Goal: Information Seeking & Learning: Compare options

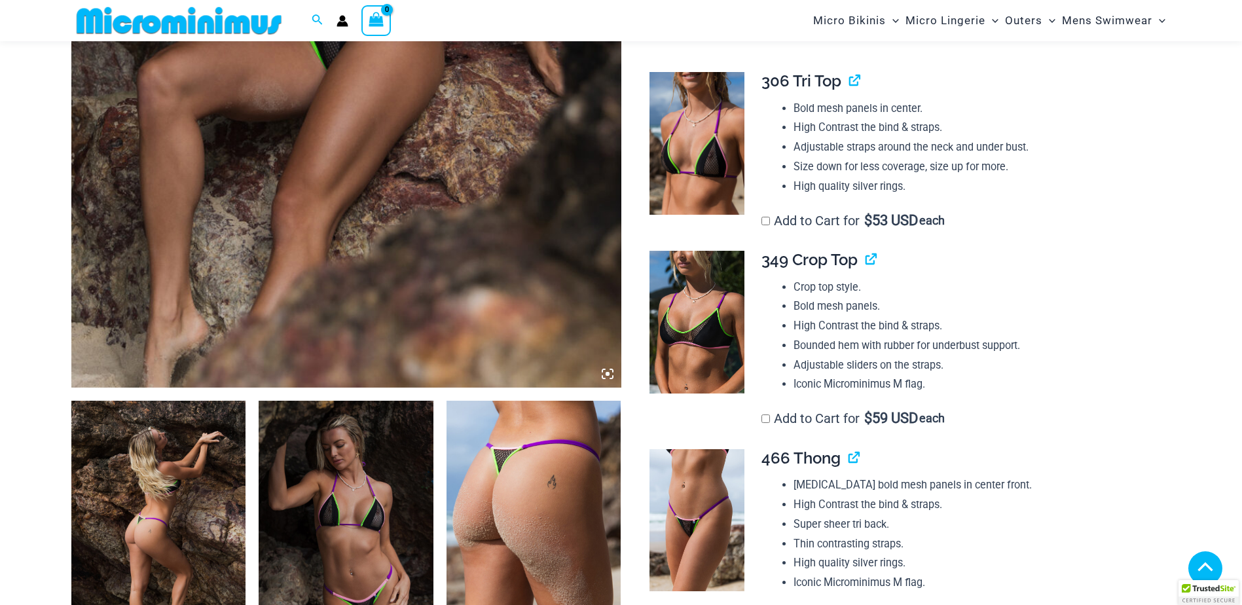
scroll to position [719, 0]
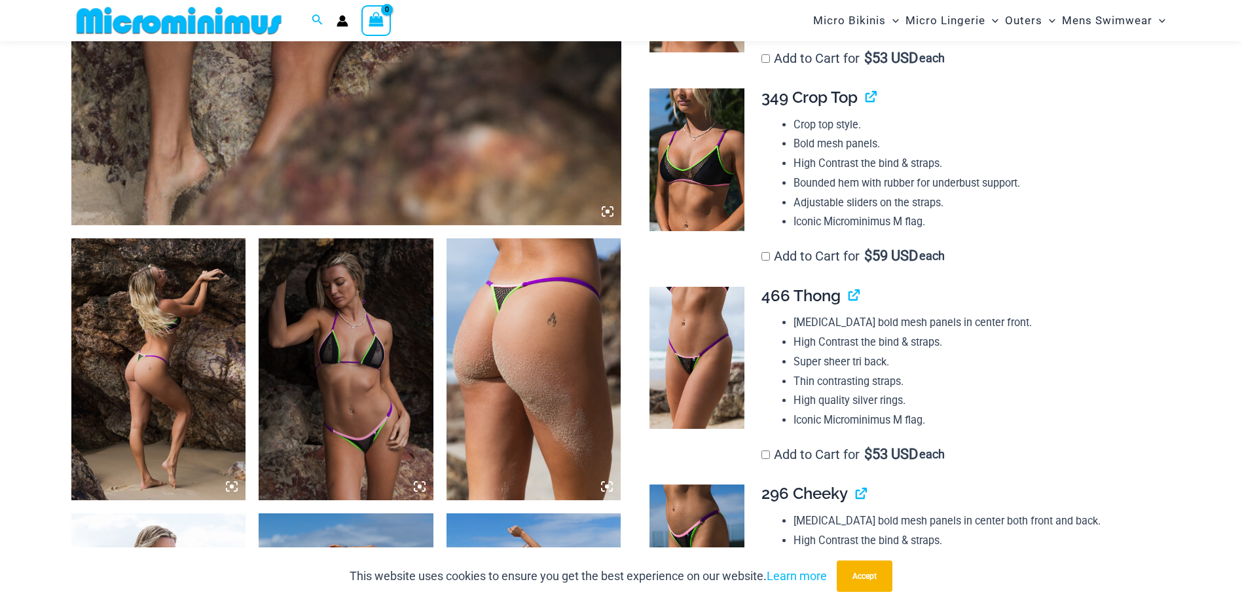
click at [164, 387] on img at bounding box center [158, 369] width 175 height 262
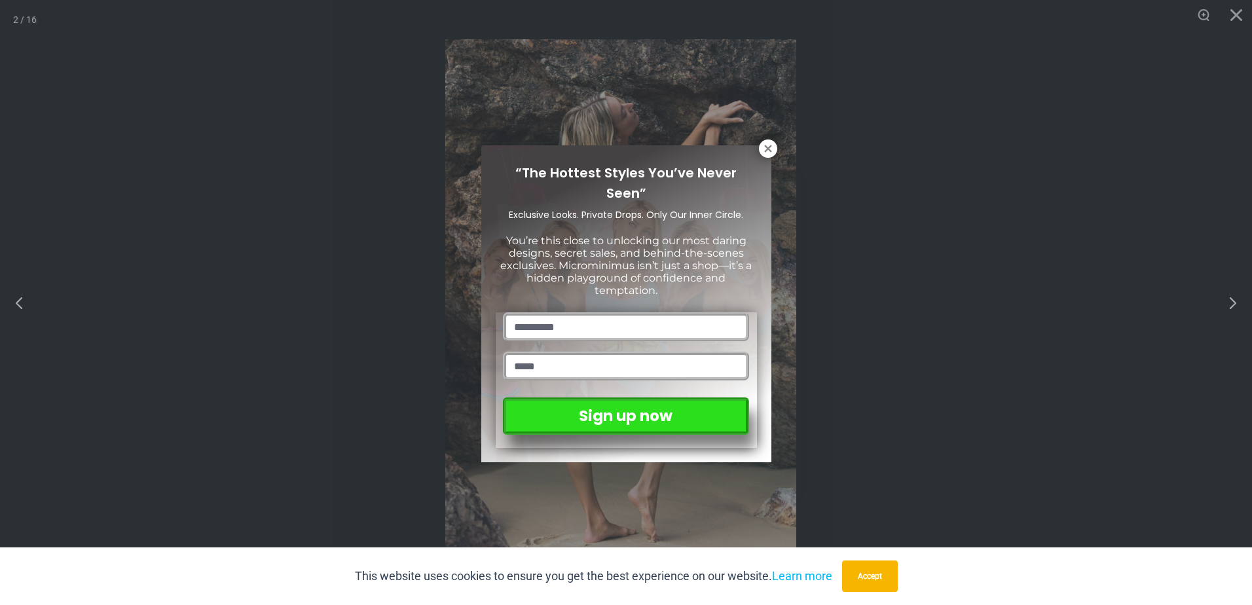
click at [766, 151] on icon at bounding box center [767, 148] width 7 height 7
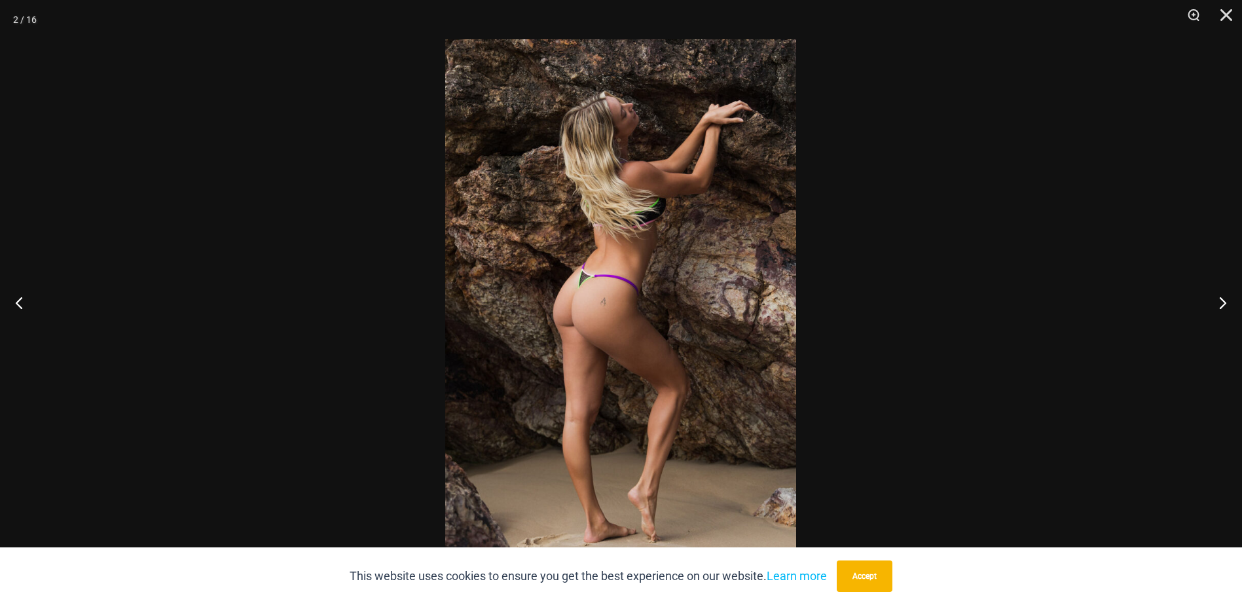
click at [1222, 303] on button "Next" at bounding box center [1217, 302] width 49 height 65
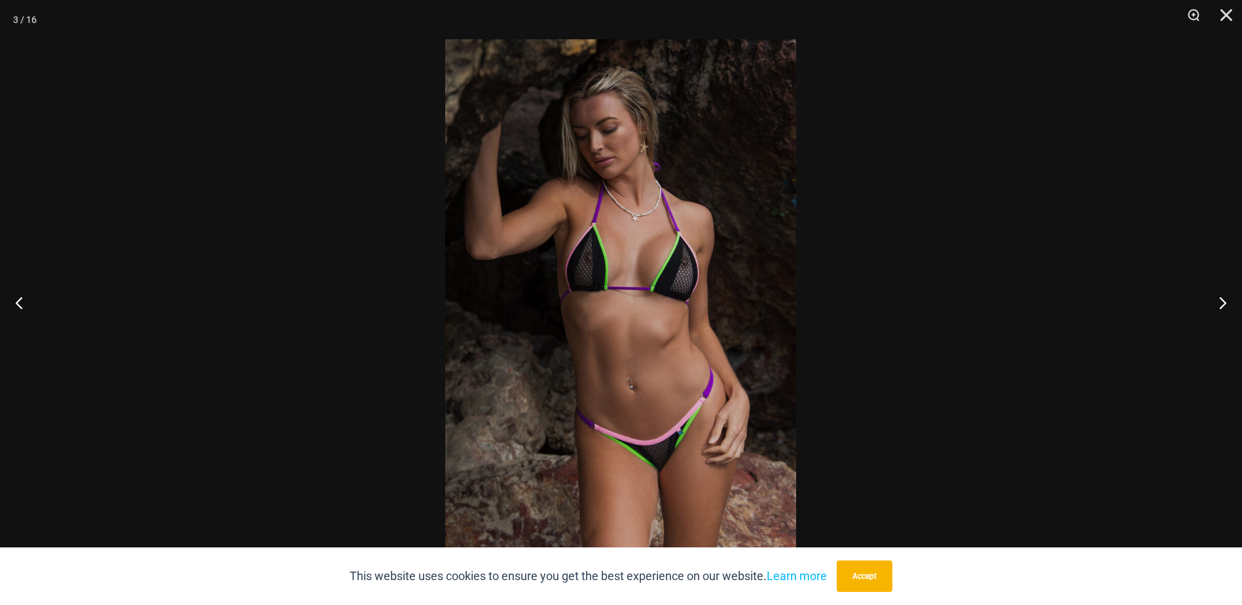
click at [1222, 303] on button "Next" at bounding box center [1217, 302] width 49 height 65
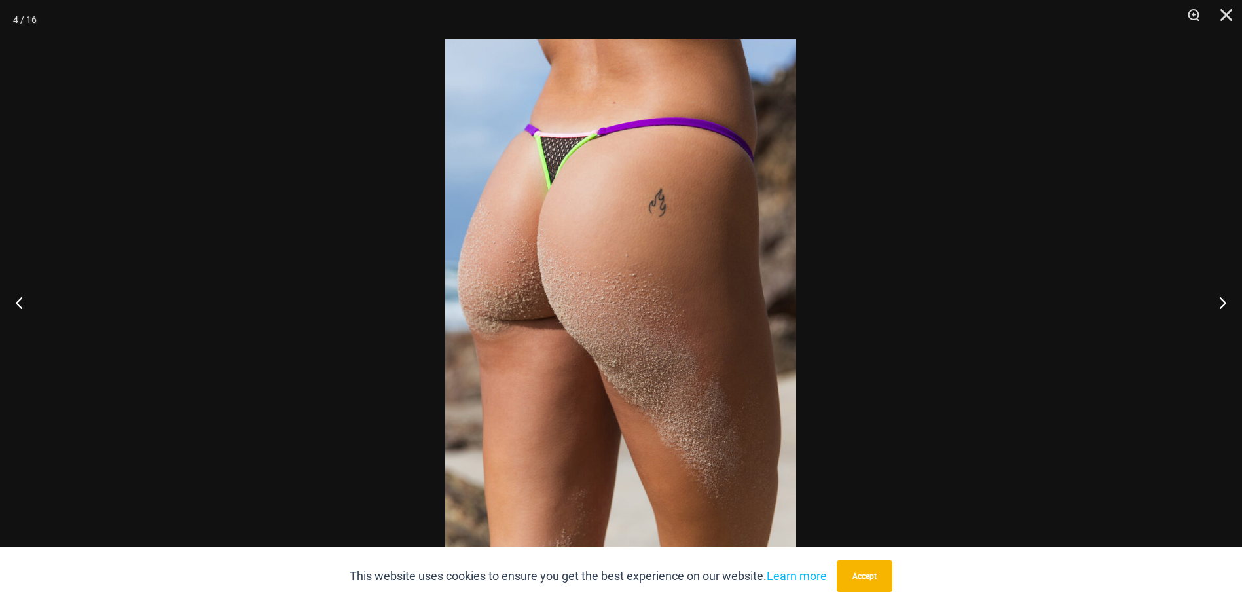
click at [1222, 303] on button "Next" at bounding box center [1217, 302] width 49 height 65
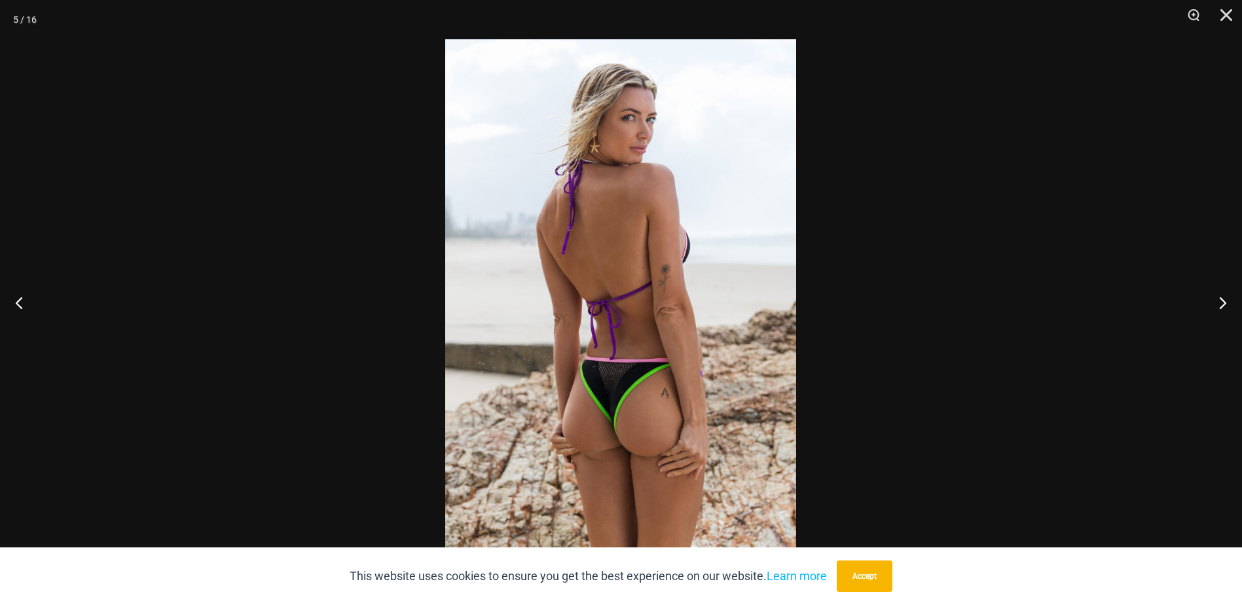
click at [1222, 303] on button "Next" at bounding box center [1217, 302] width 49 height 65
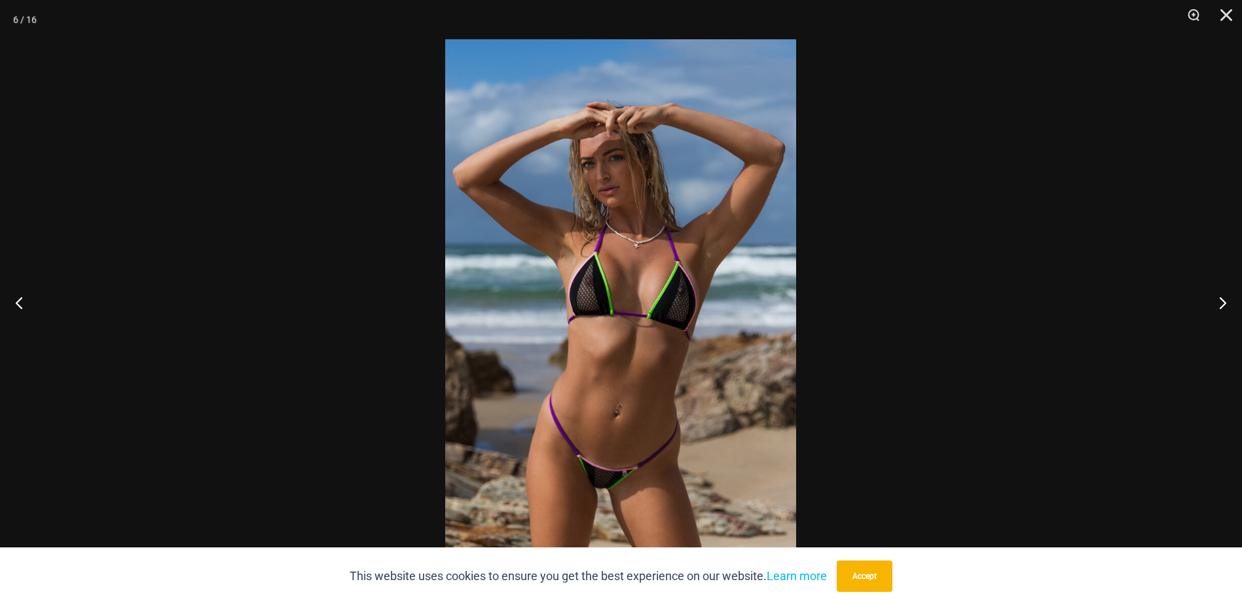
click at [1222, 303] on button "Next" at bounding box center [1217, 302] width 49 height 65
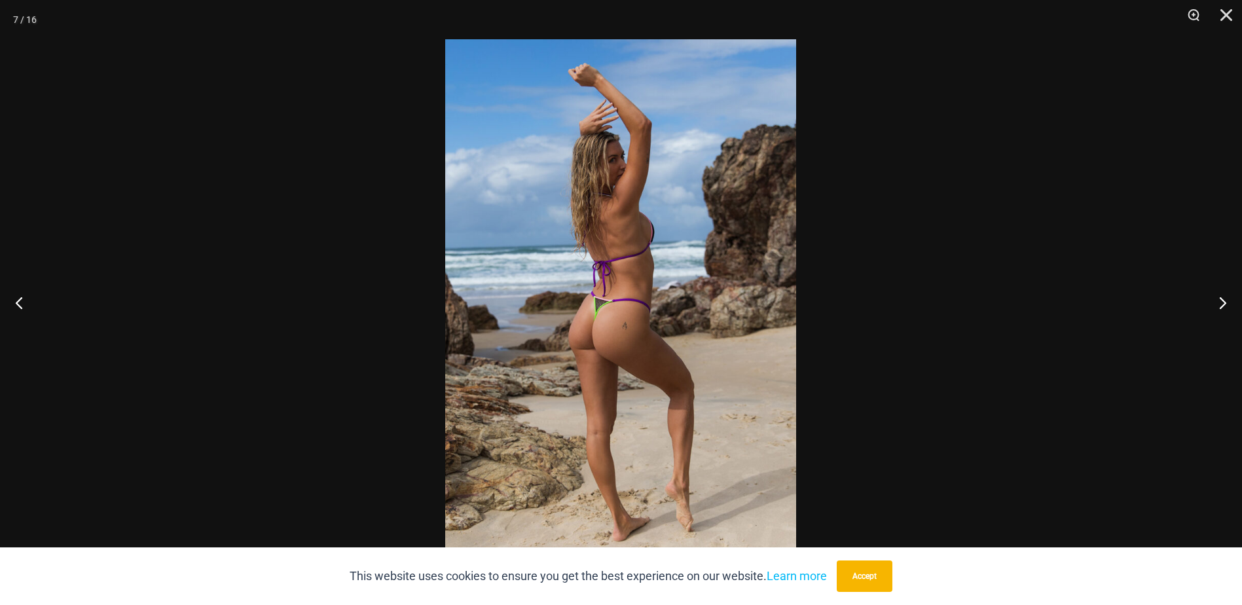
click at [1222, 303] on button "Next" at bounding box center [1217, 302] width 49 height 65
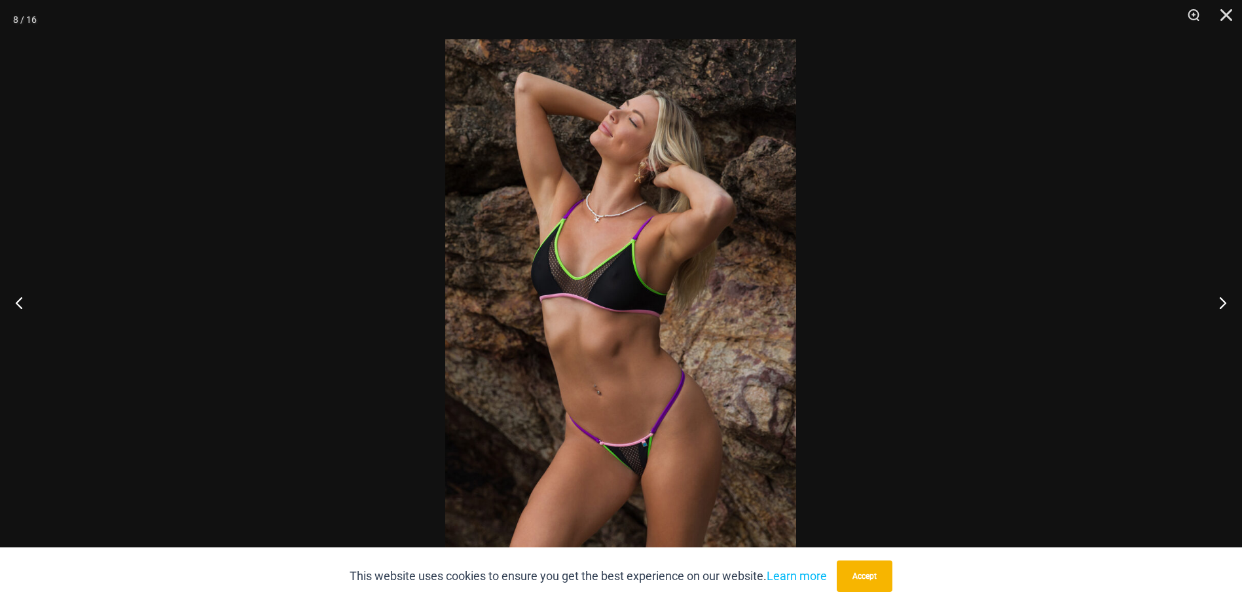
click at [1222, 303] on button "Next" at bounding box center [1217, 302] width 49 height 65
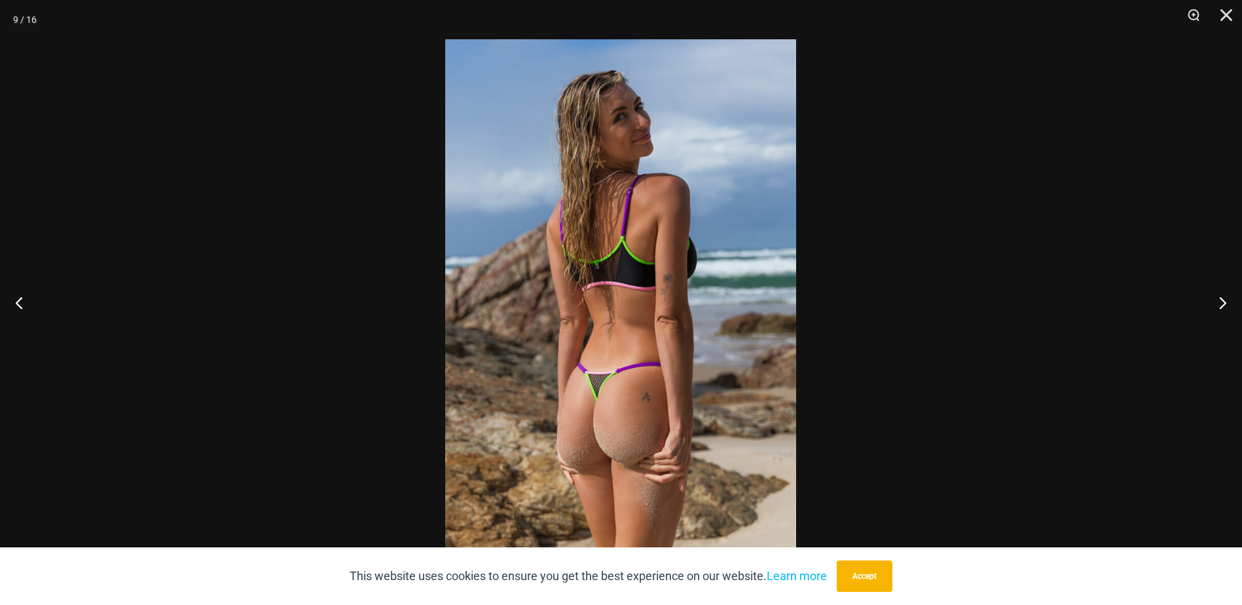
click at [1222, 303] on button "Next" at bounding box center [1217, 302] width 49 height 65
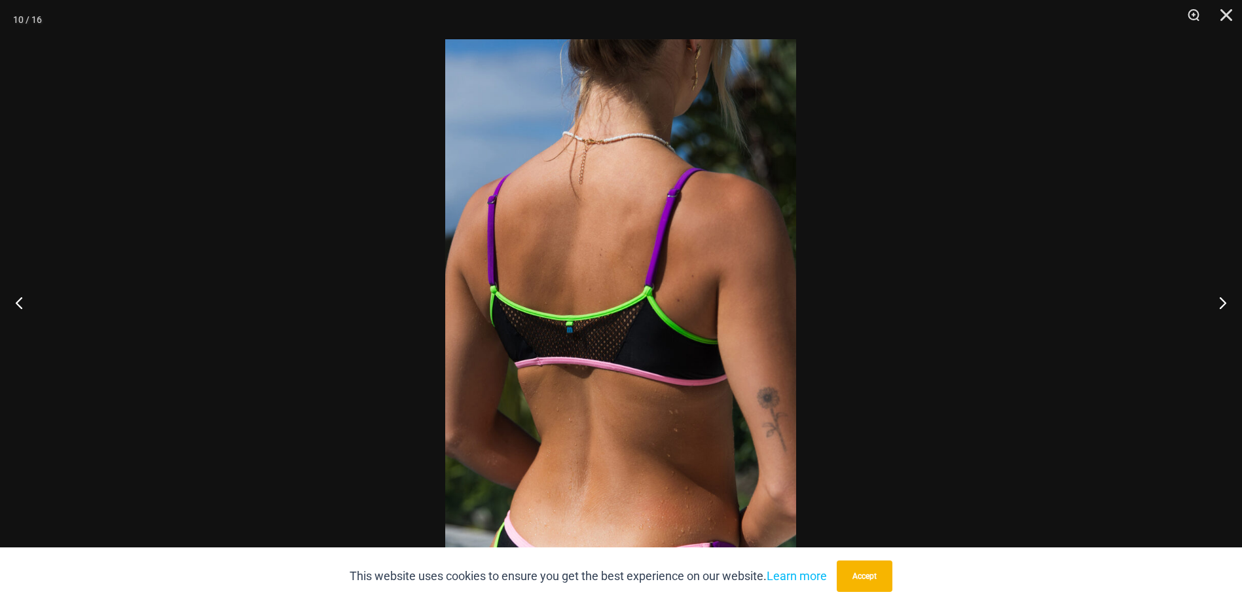
click at [1222, 303] on button "Next" at bounding box center [1217, 302] width 49 height 65
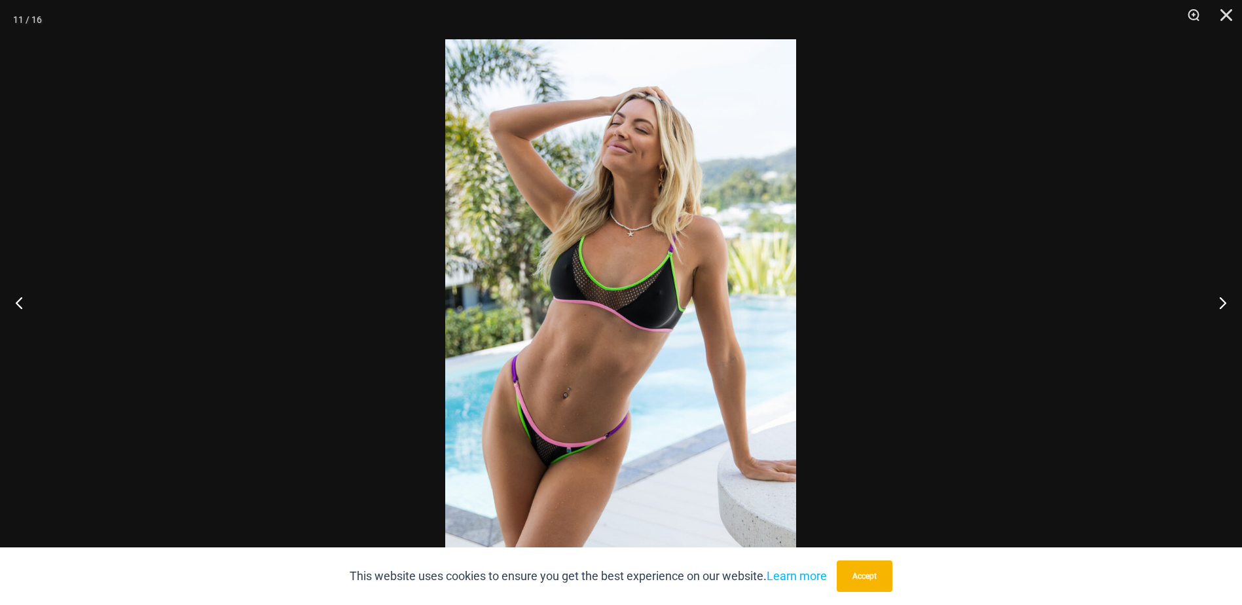
click at [1222, 303] on button "Next" at bounding box center [1217, 302] width 49 height 65
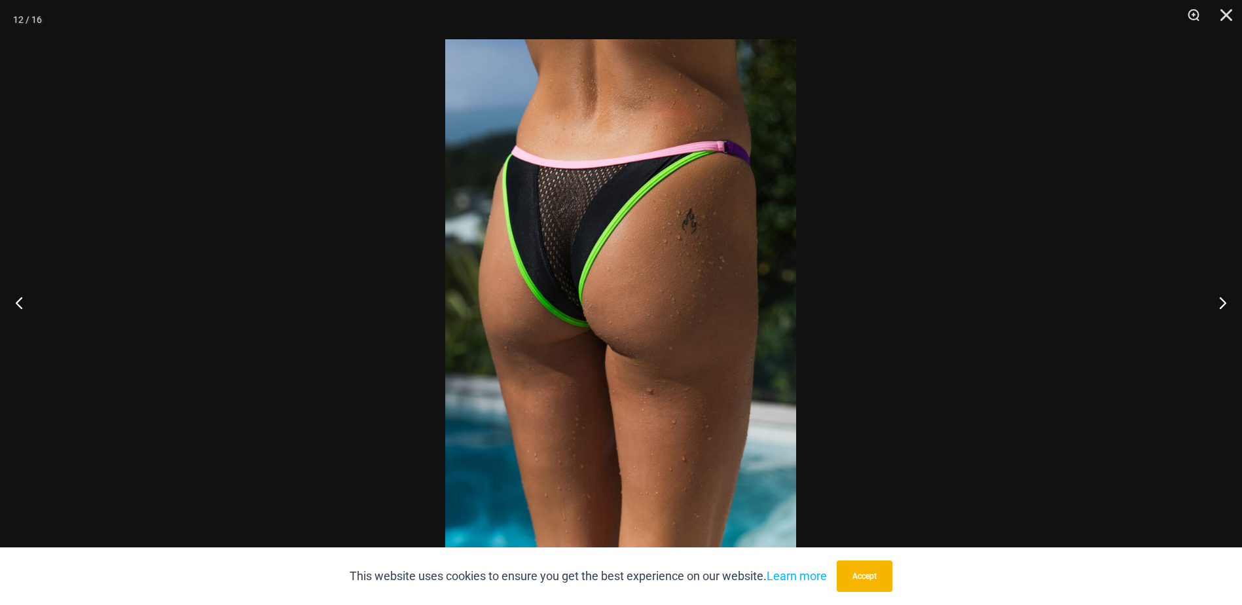
click at [1222, 303] on button "Next" at bounding box center [1217, 302] width 49 height 65
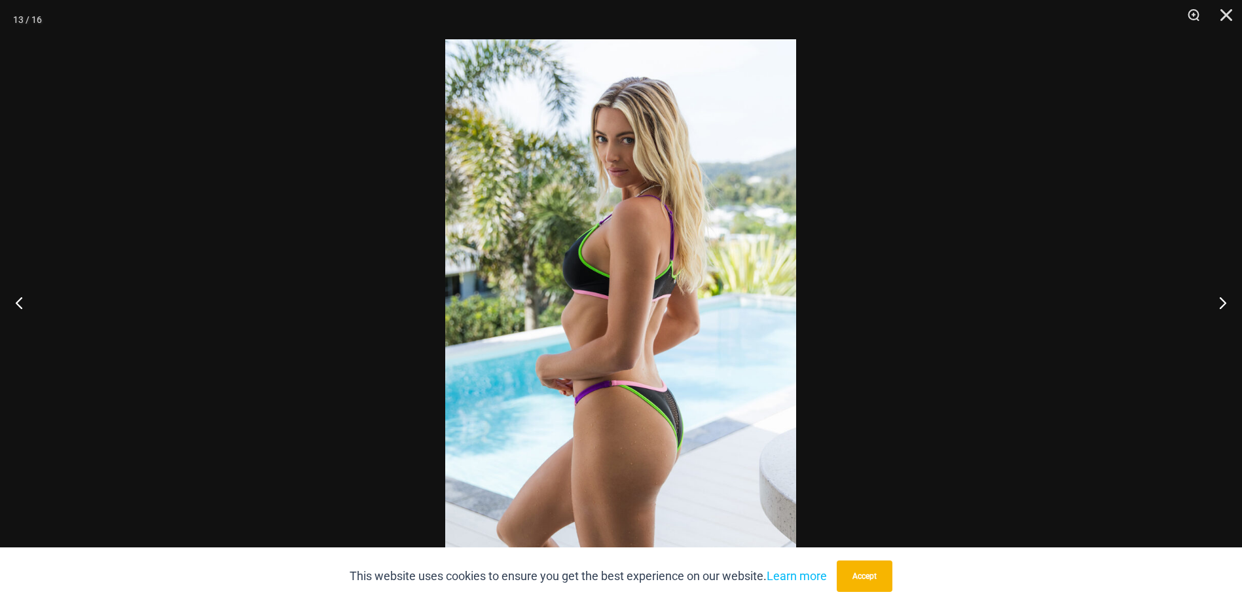
click at [1222, 303] on button "Next" at bounding box center [1217, 302] width 49 height 65
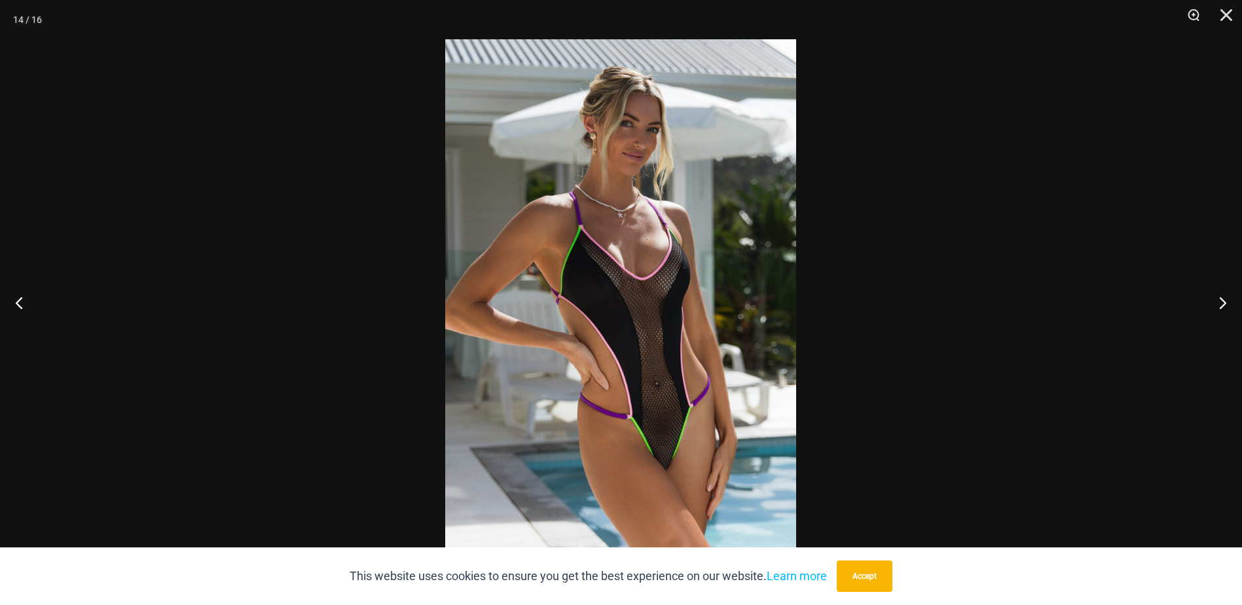
click at [1222, 303] on button "Next" at bounding box center [1217, 302] width 49 height 65
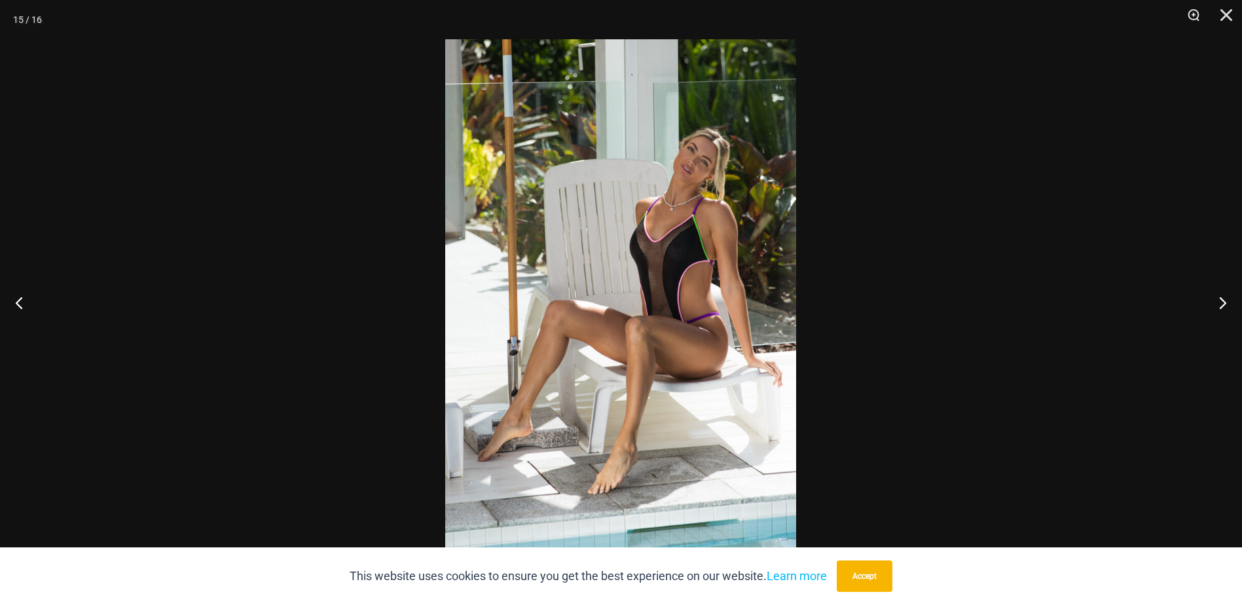
click at [1222, 303] on button "Next" at bounding box center [1217, 302] width 49 height 65
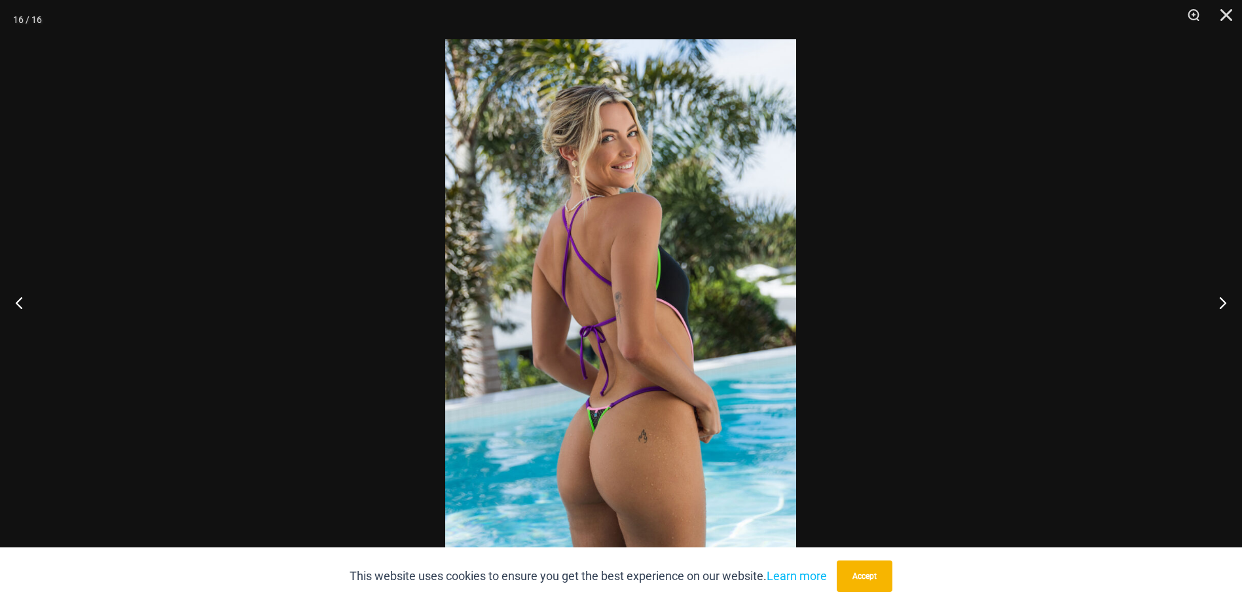
click at [1226, 20] on button "Close" at bounding box center [1222, 19] width 33 height 39
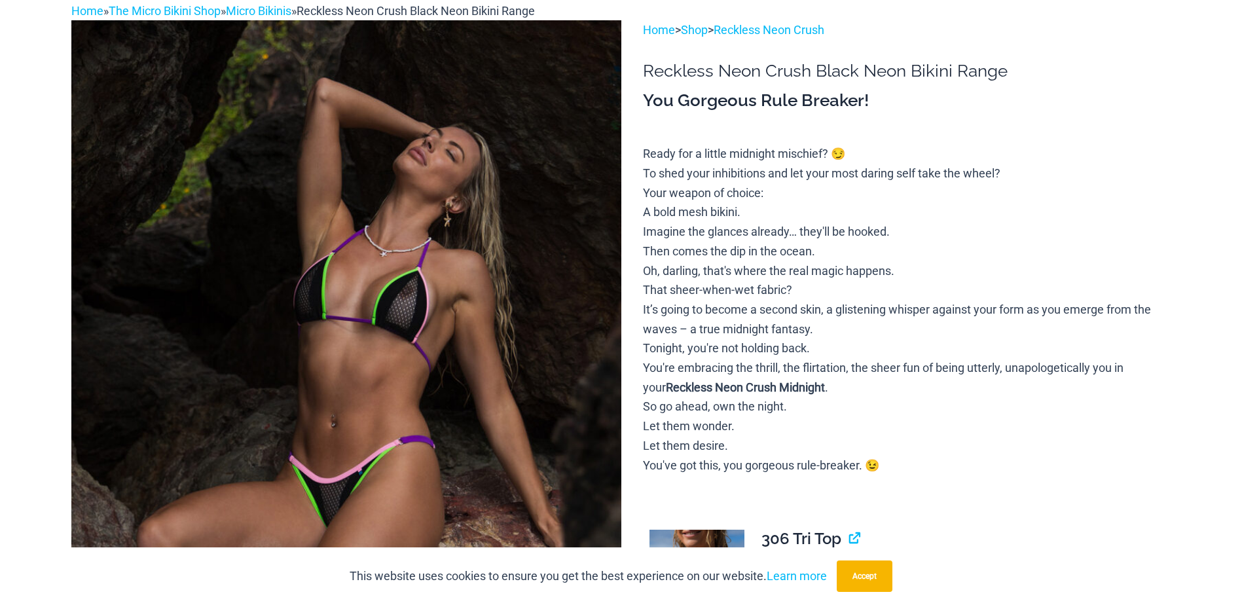
scroll to position [0, 0]
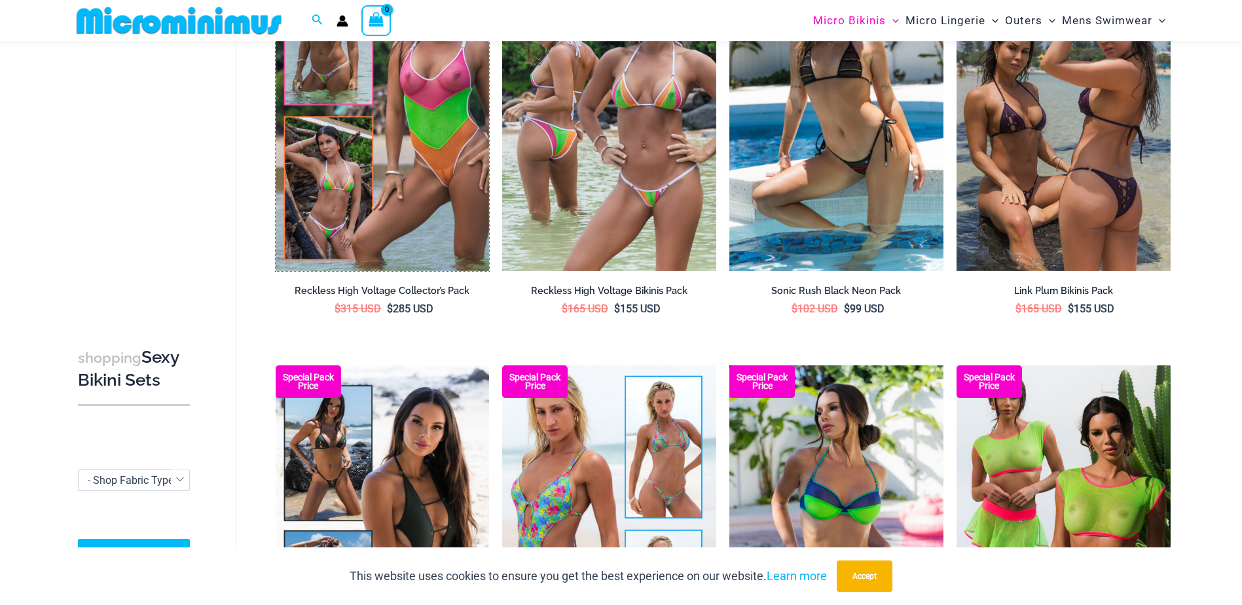
scroll to position [2270, 0]
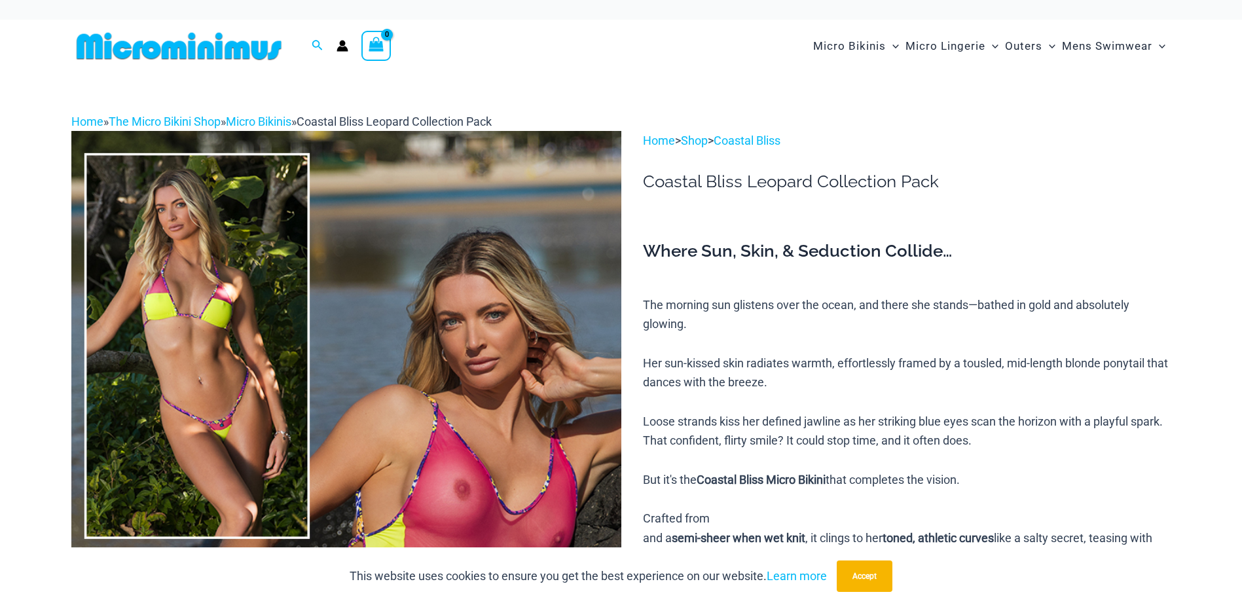
click at [182, 276] on img at bounding box center [346, 543] width 550 height 825
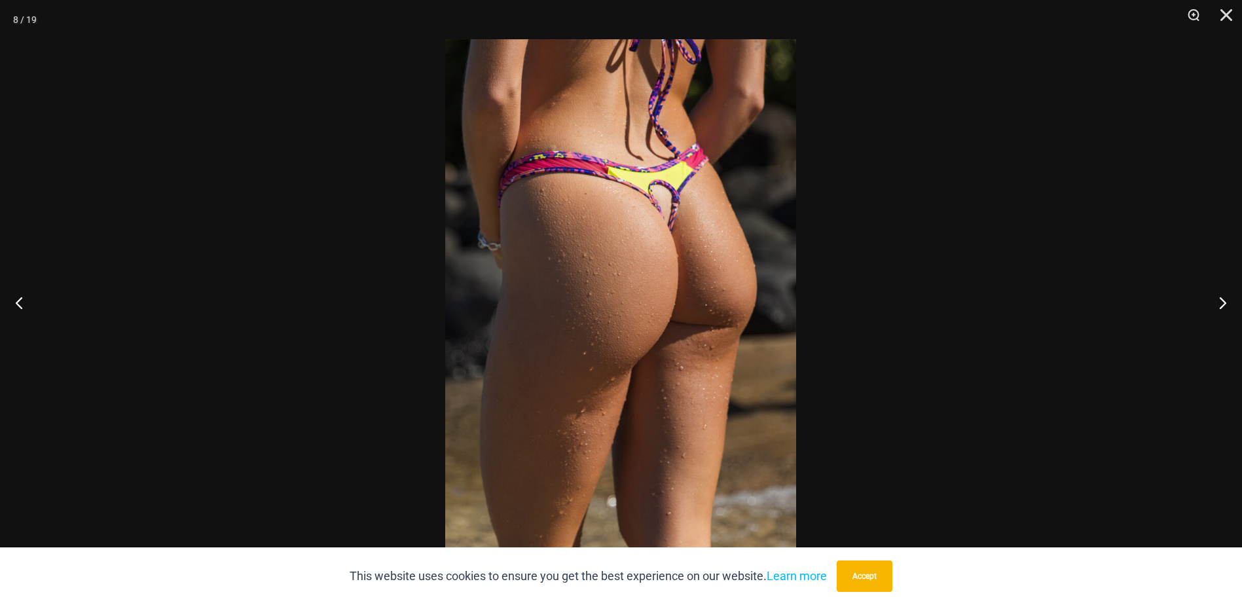
click at [1231, 297] on button "Next" at bounding box center [1217, 302] width 49 height 65
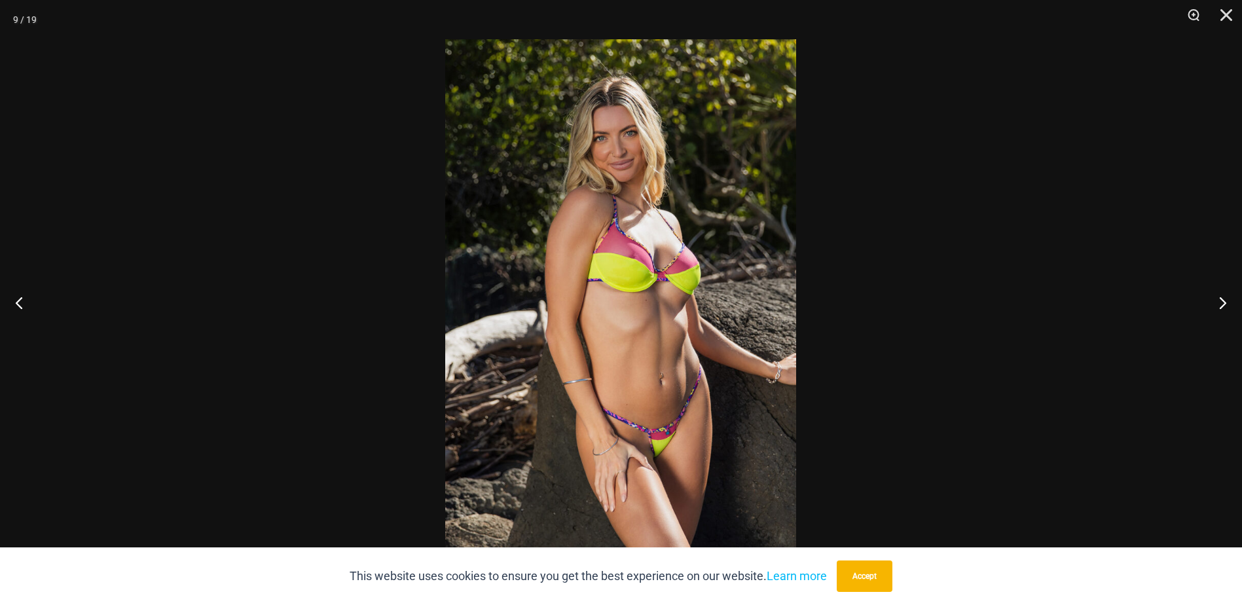
click at [1226, 303] on button "Next" at bounding box center [1217, 302] width 49 height 65
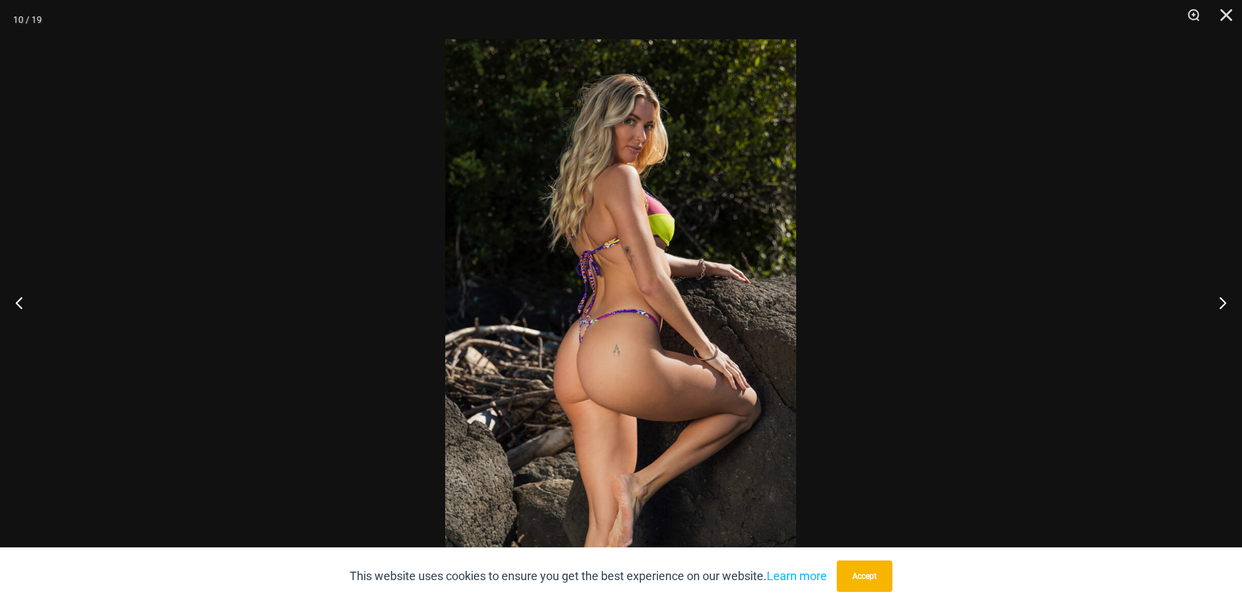
click at [1226, 303] on button "Next" at bounding box center [1217, 302] width 49 height 65
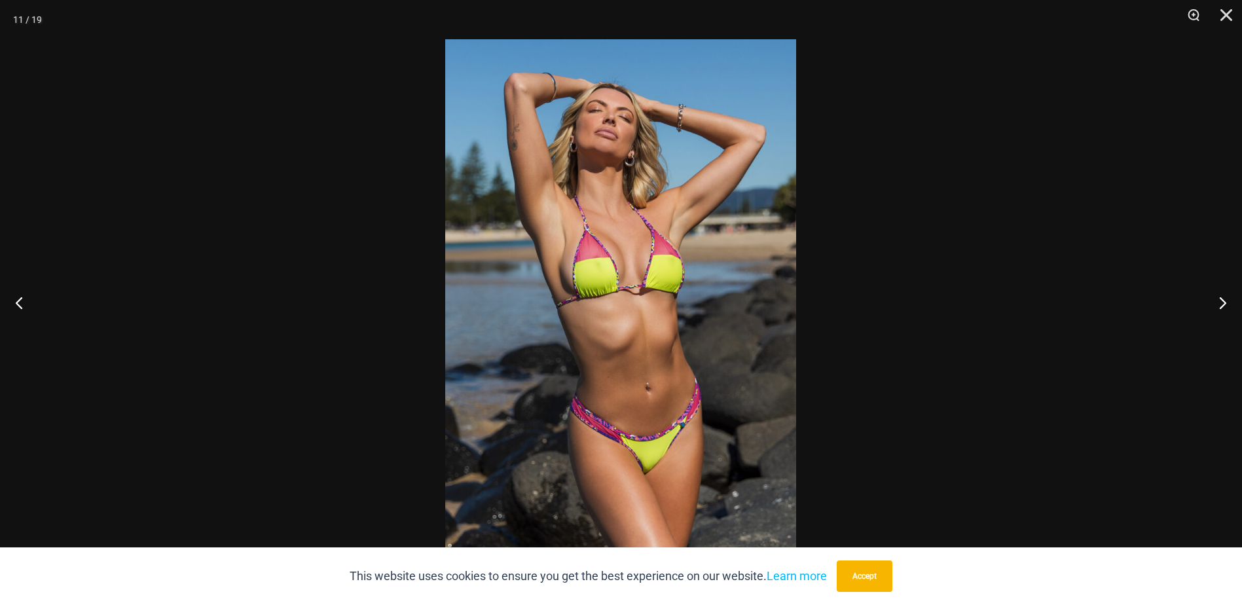
click at [1226, 303] on button "Next" at bounding box center [1217, 302] width 49 height 65
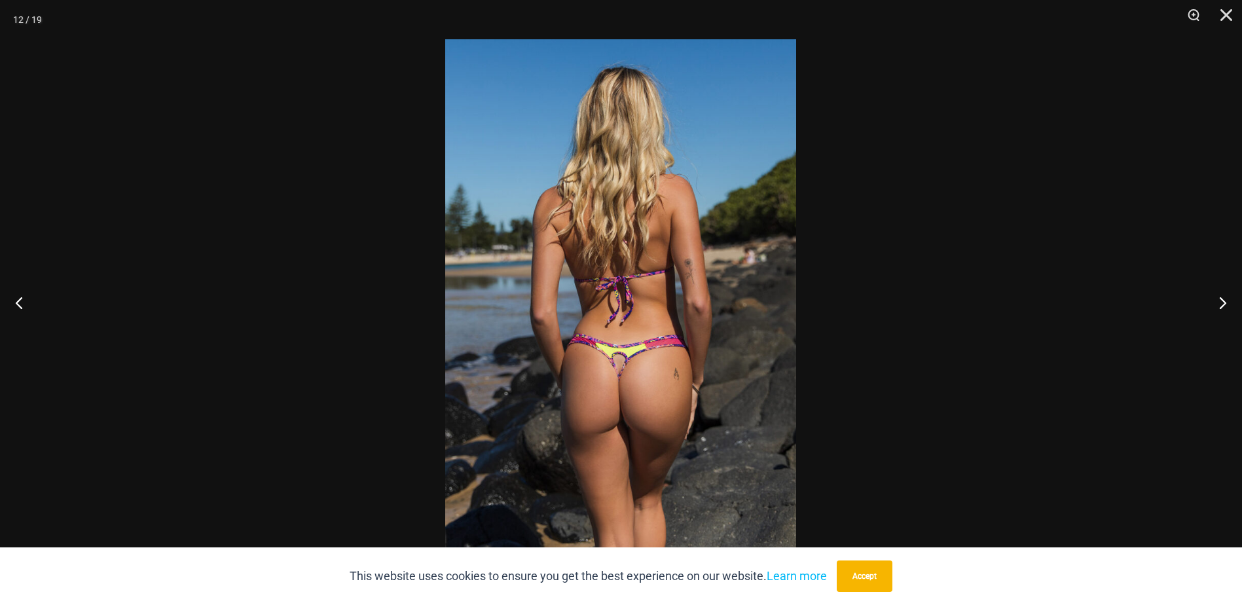
click at [1226, 303] on button "Next" at bounding box center [1217, 302] width 49 height 65
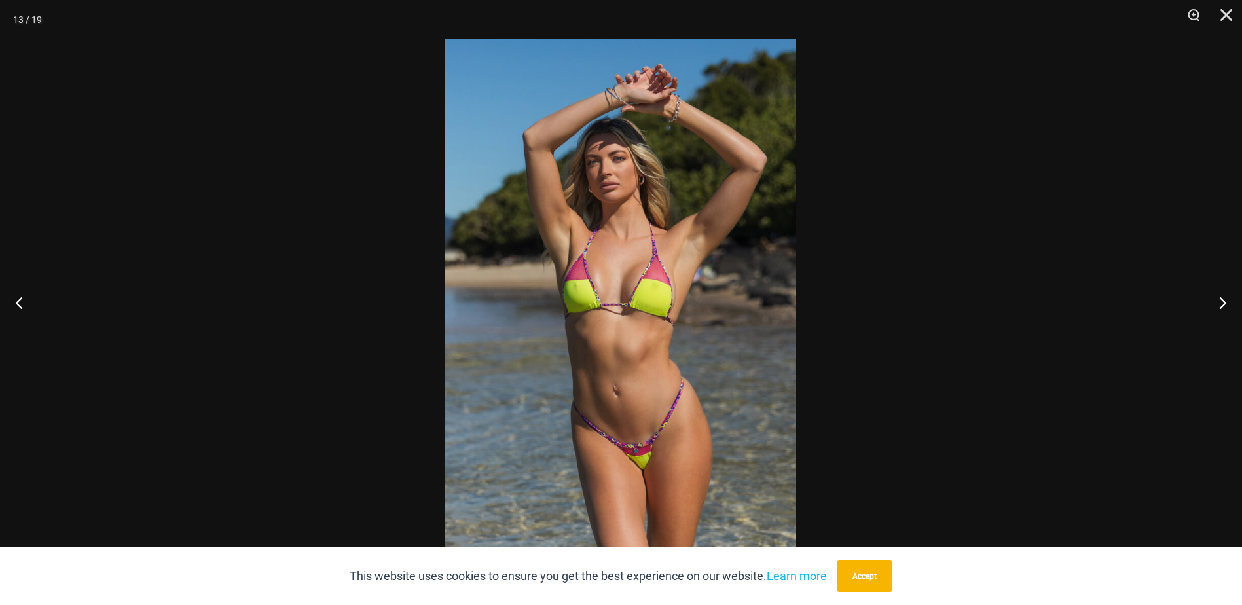
click at [1226, 303] on button "Next" at bounding box center [1217, 302] width 49 height 65
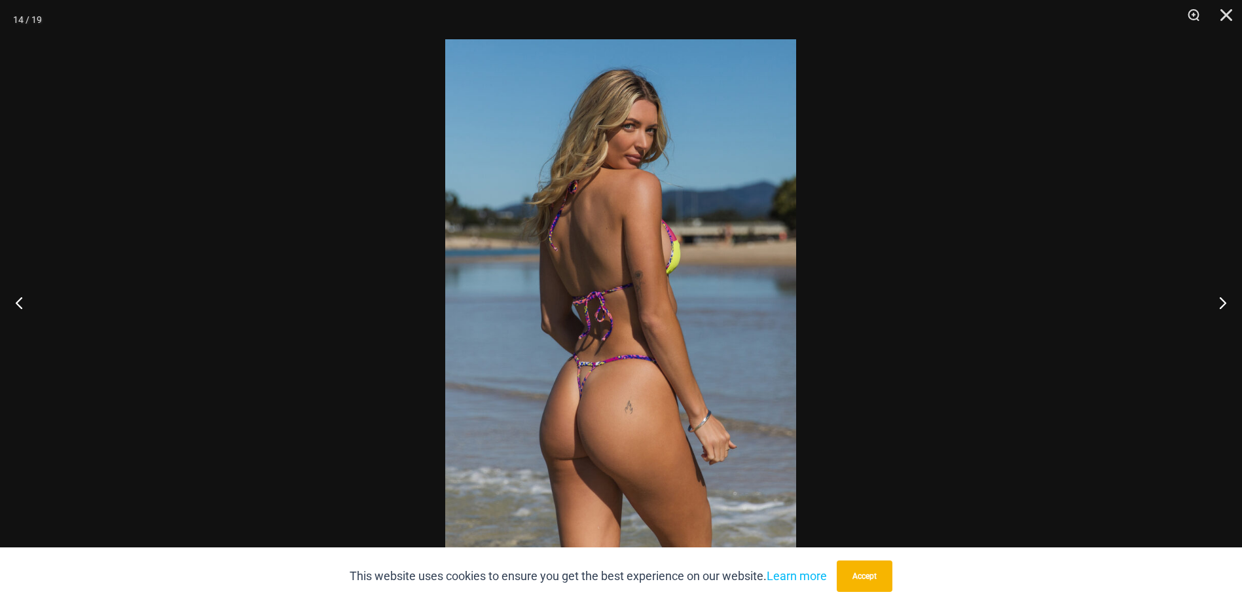
click at [1226, 303] on button "Next" at bounding box center [1217, 302] width 49 height 65
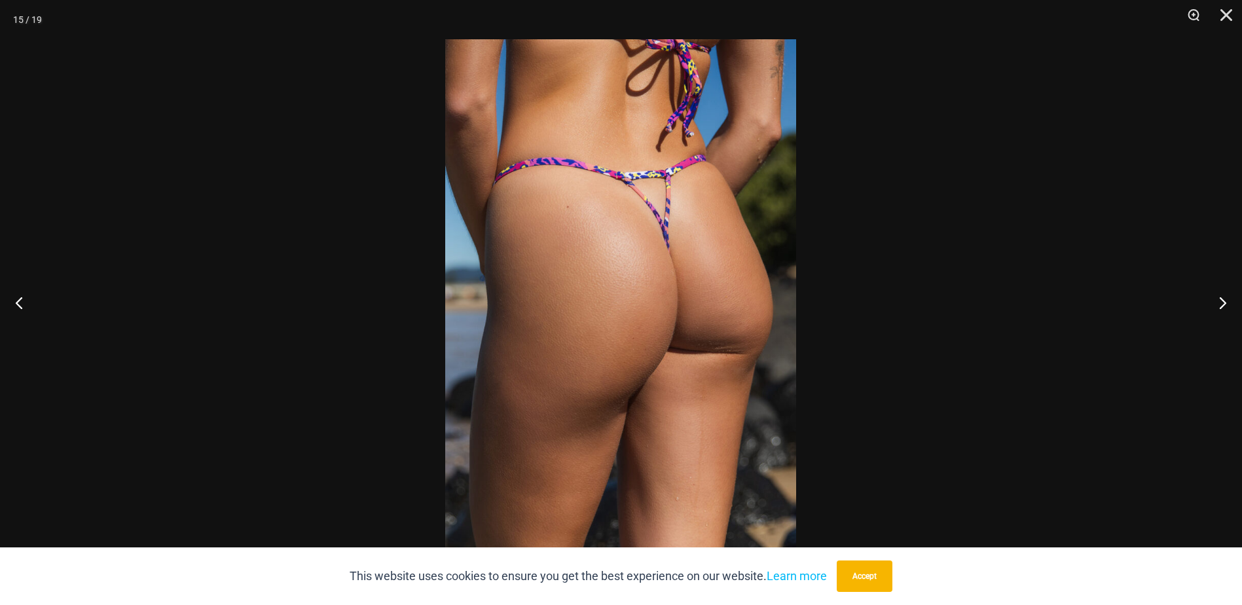
click at [1226, 303] on button "Next" at bounding box center [1217, 302] width 49 height 65
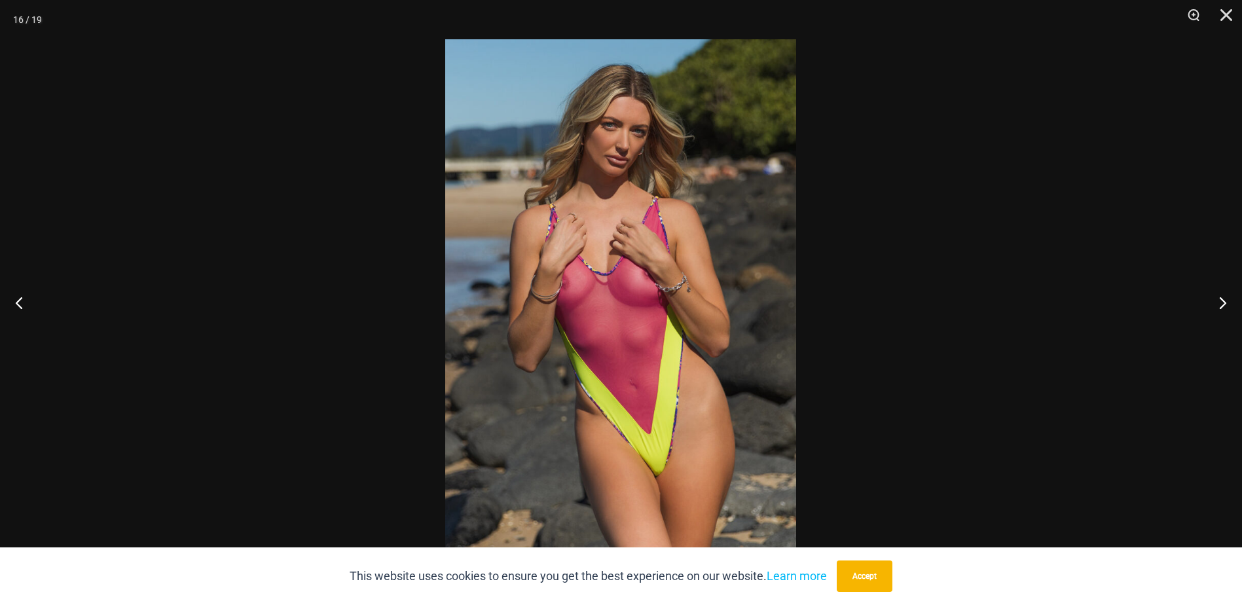
click at [1226, 303] on button "Next" at bounding box center [1217, 302] width 49 height 65
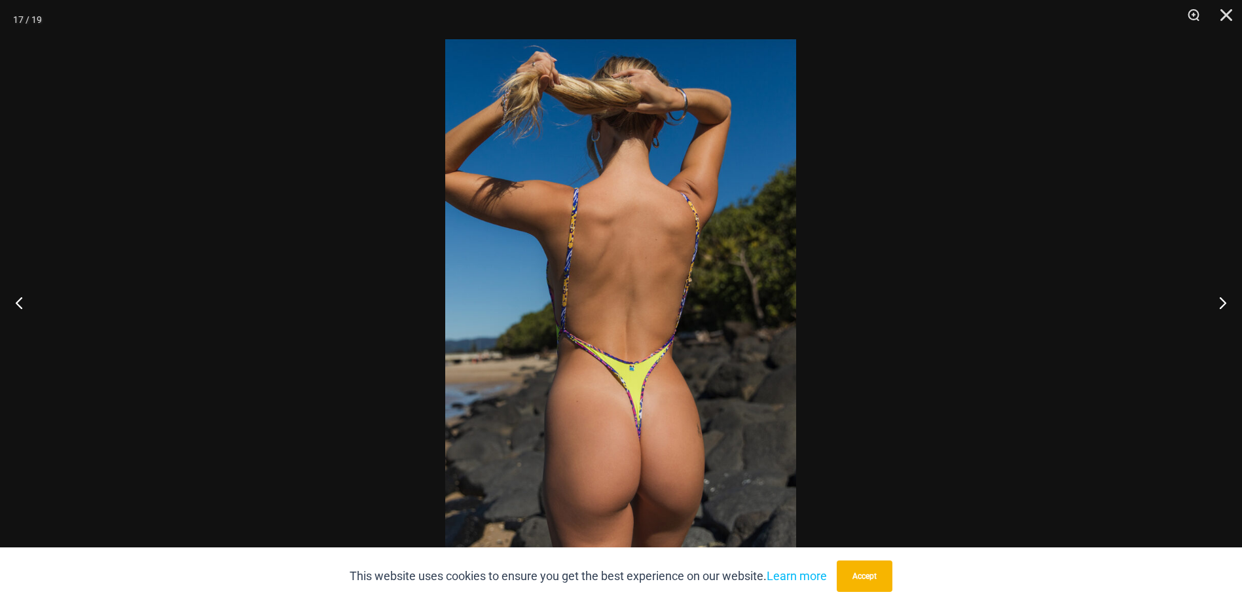
click at [1226, 303] on button "Next" at bounding box center [1217, 302] width 49 height 65
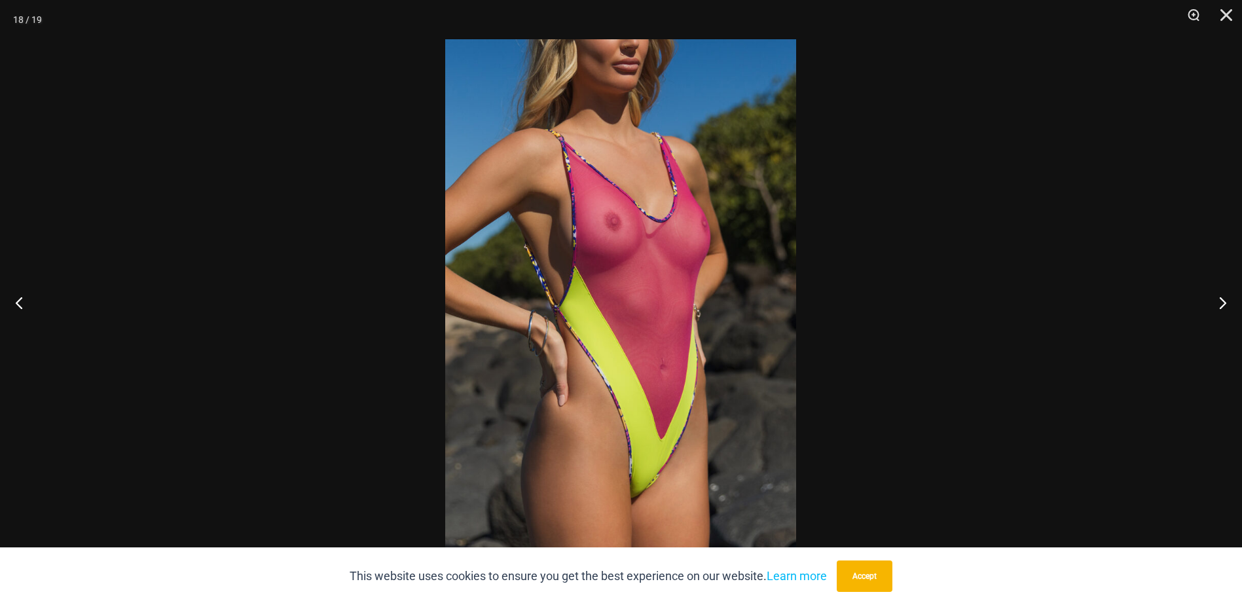
click at [1226, 303] on button "Next" at bounding box center [1217, 302] width 49 height 65
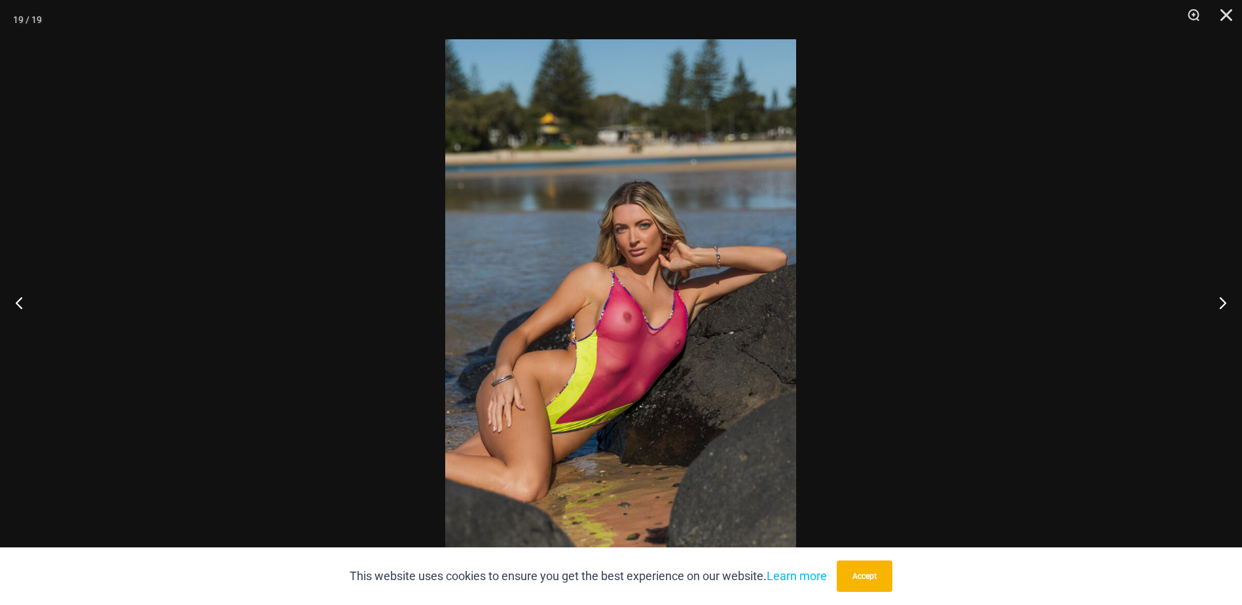
click at [13, 303] on button "Previous" at bounding box center [24, 302] width 49 height 65
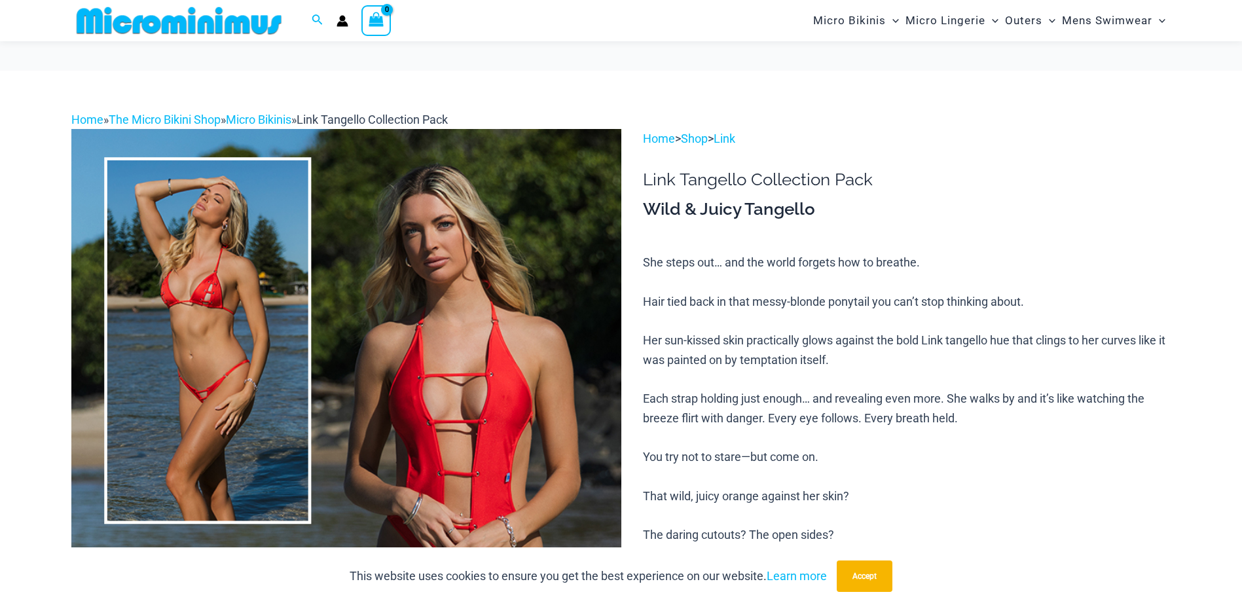
scroll to position [185, 0]
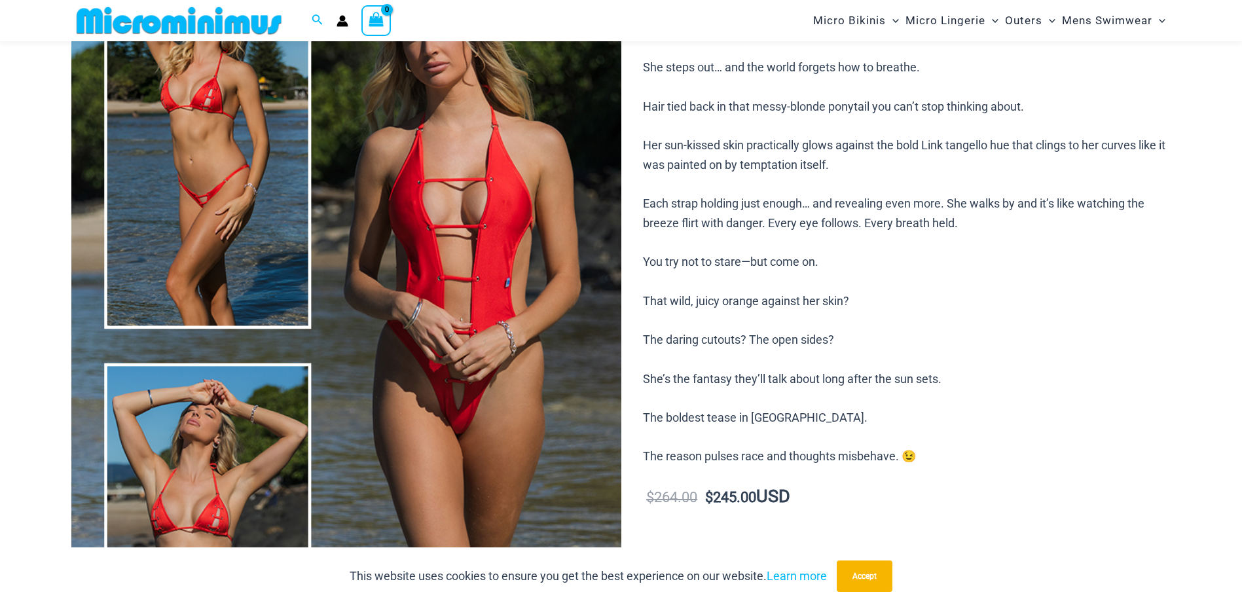
click at [221, 232] on img at bounding box center [346, 346] width 550 height 825
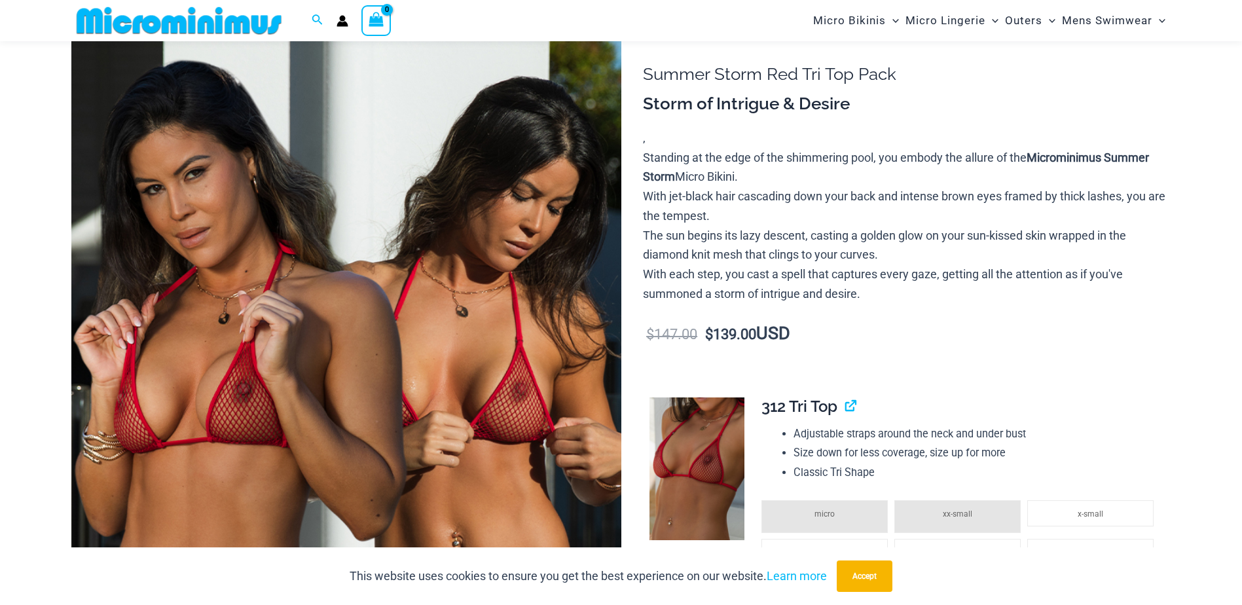
scroll to position [185, 0]
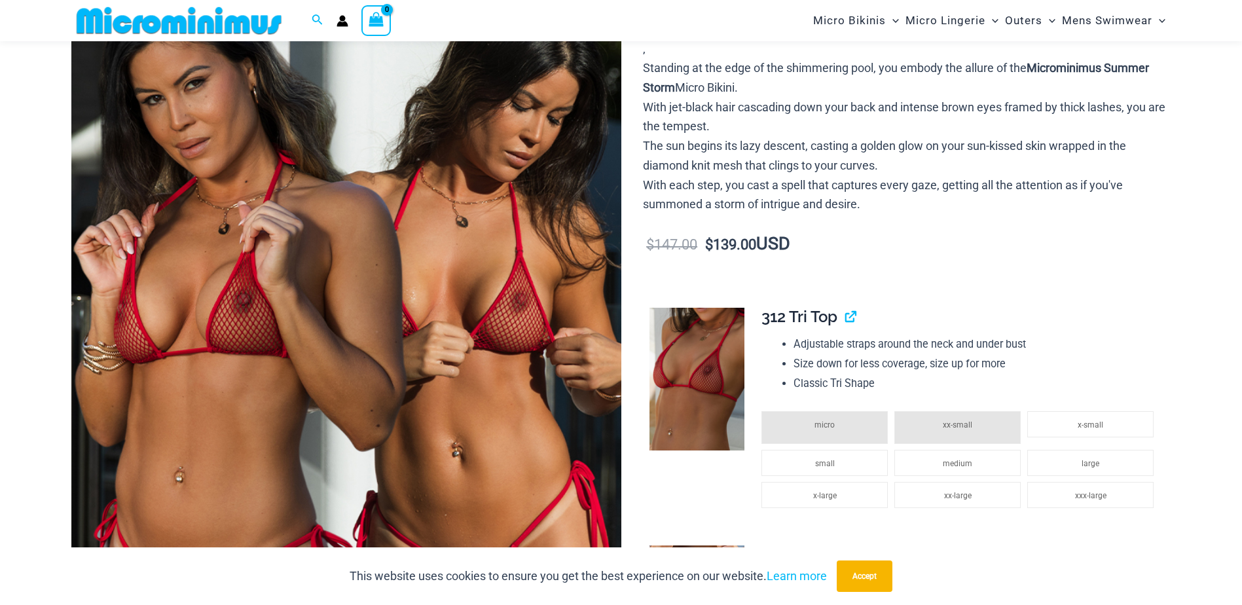
click at [437, 276] on img at bounding box center [346, 347] width 550 height 825
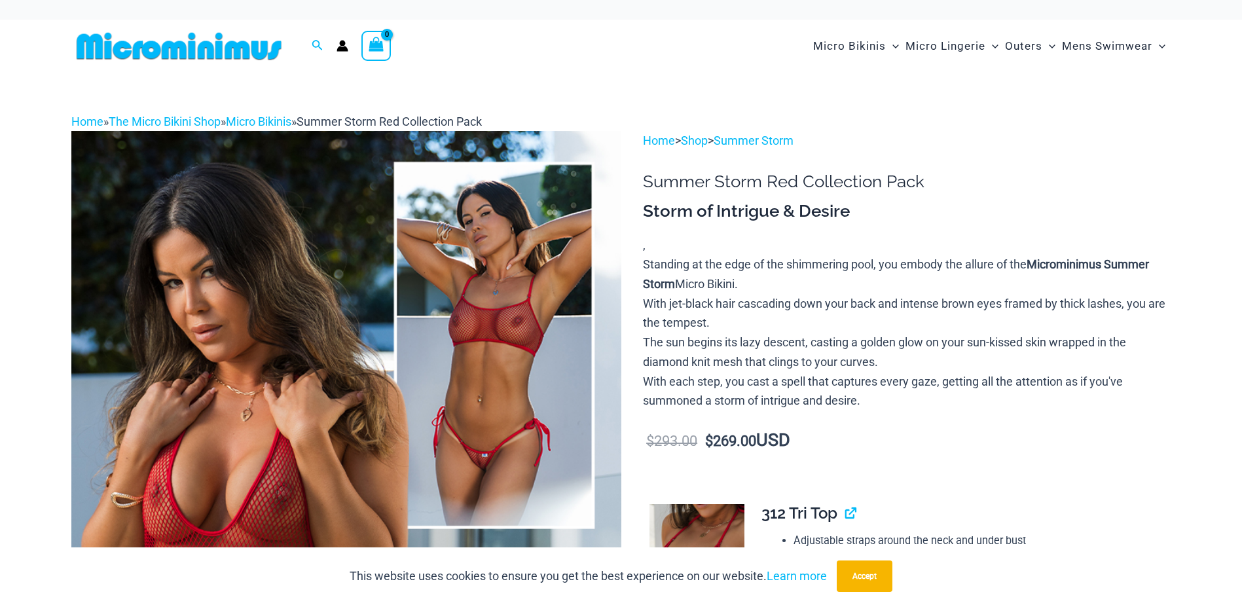
click at [434, 312] on img at bounding box center [346, 543] width 550 height 825
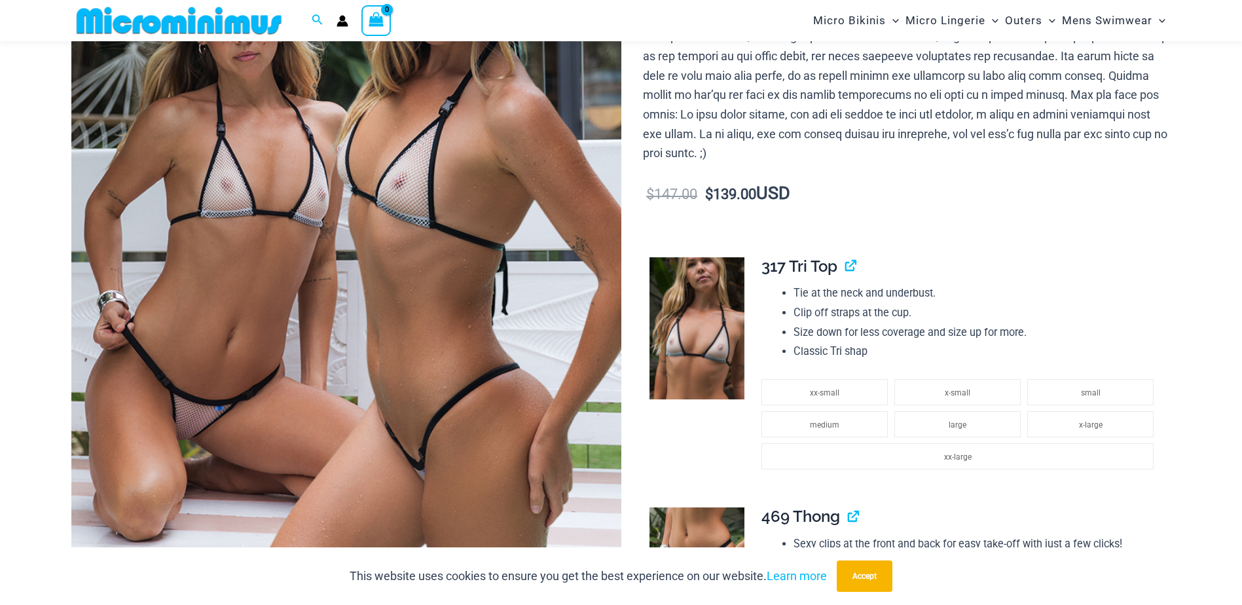
scroll to position [317, 0]
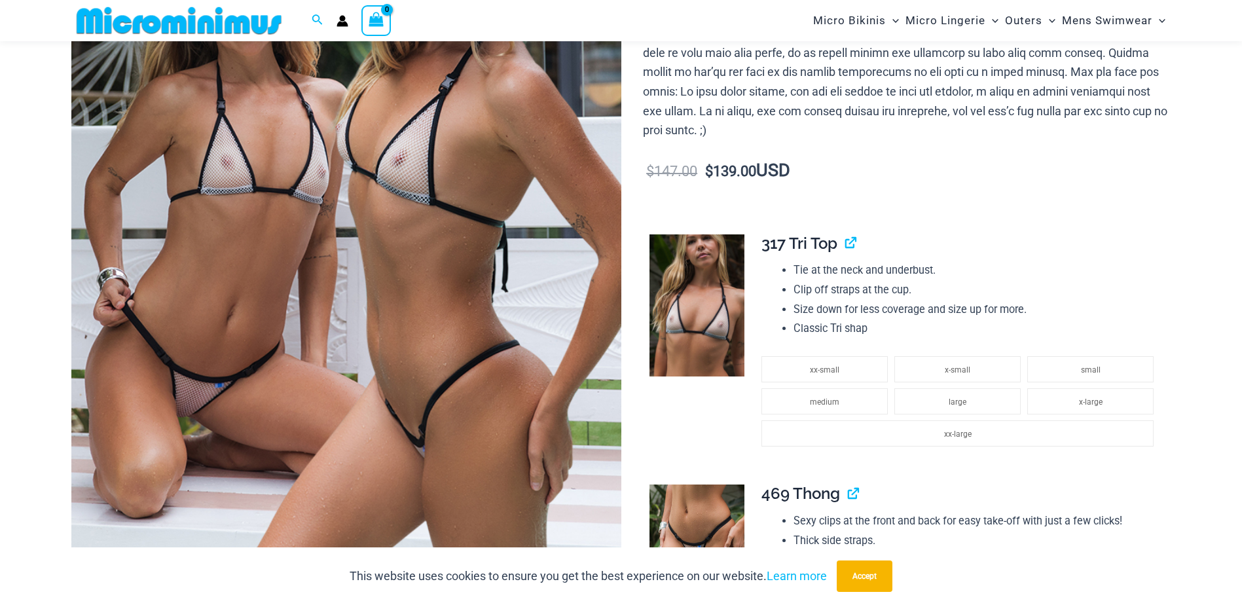
click at [437, 238] on img at bounding box center [346, 214] width 550 height 825
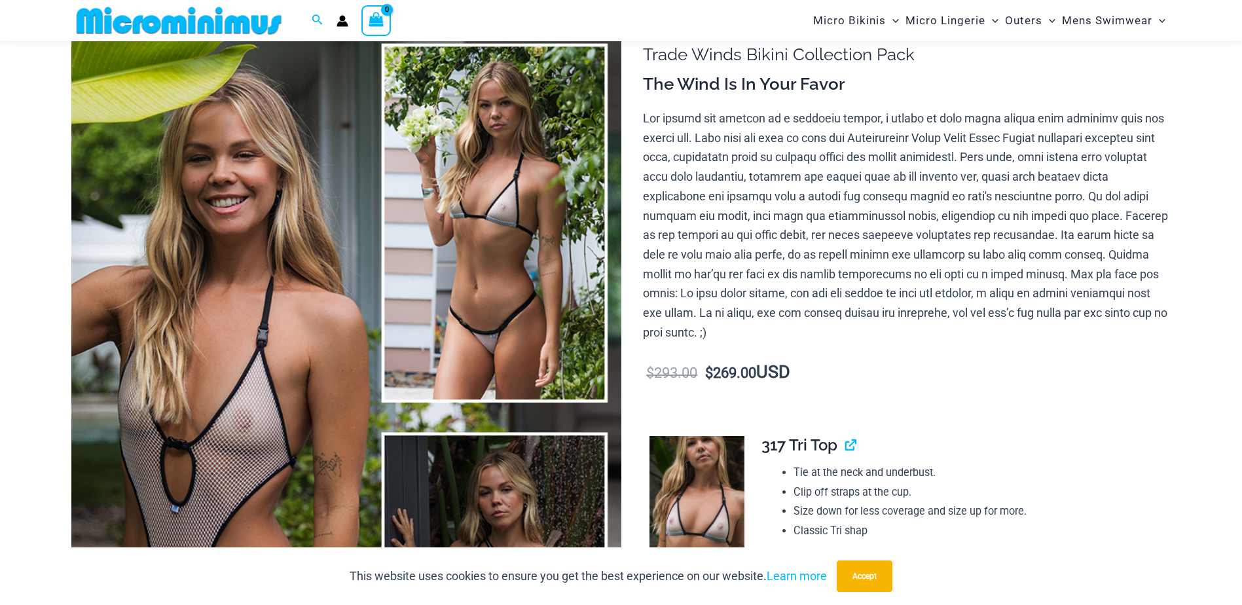
scroll to position [121, 0]
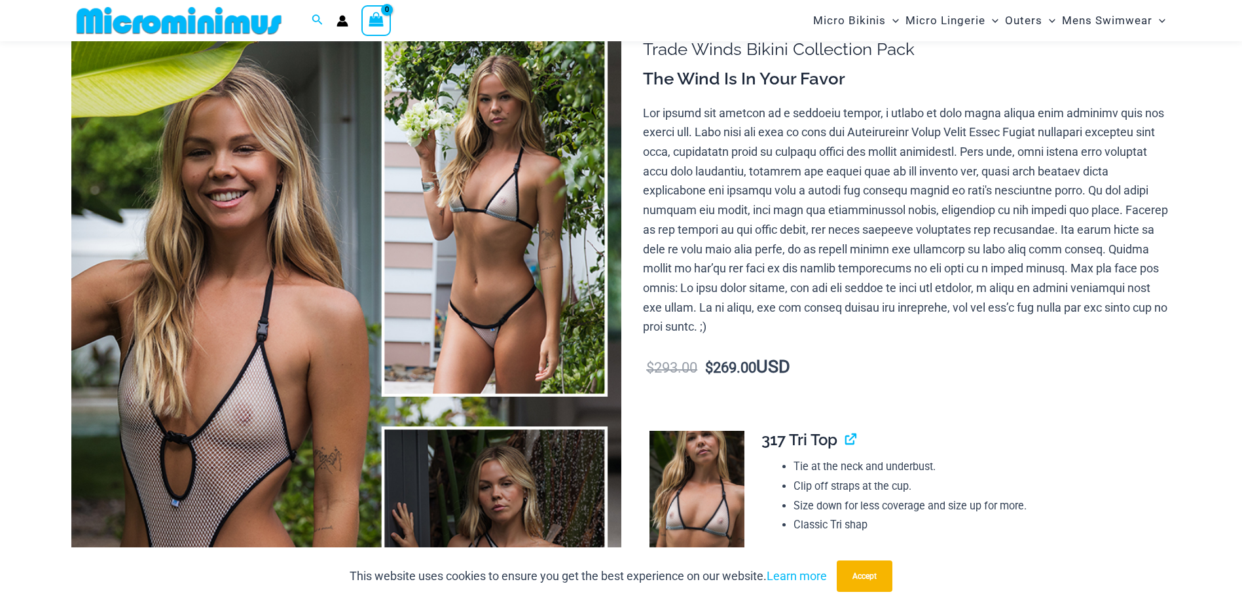
click at [418, 285] on img at bounding box center [346, 411] width 550 height 825
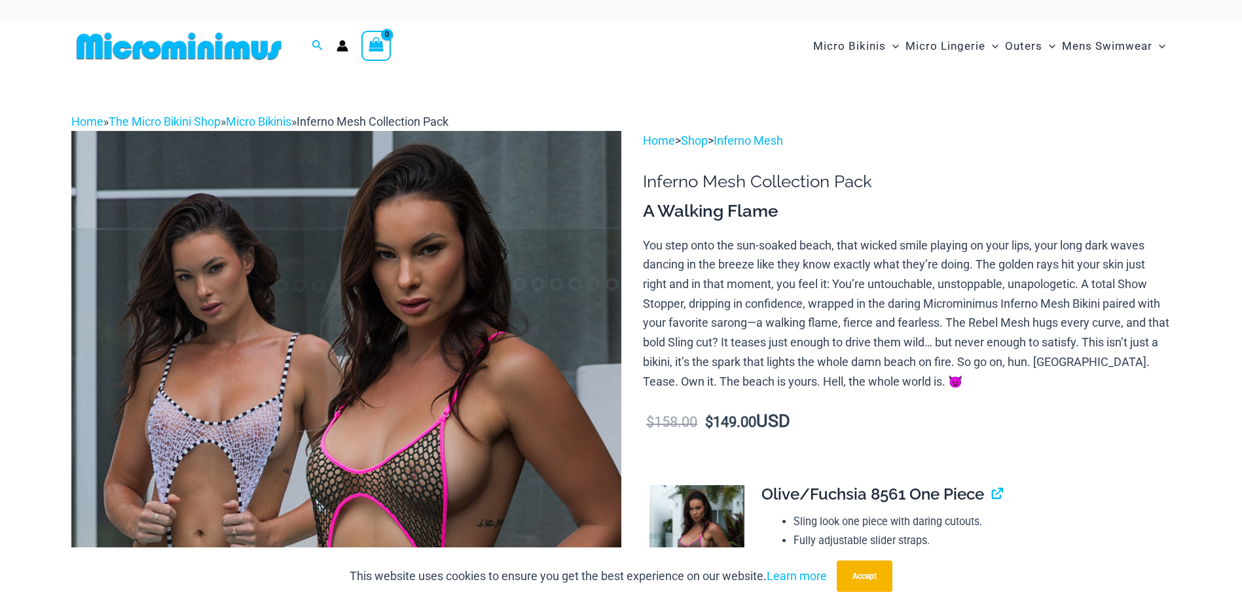
click at [439, 244] on img at bounding box center [346, 543] width 550 height 825
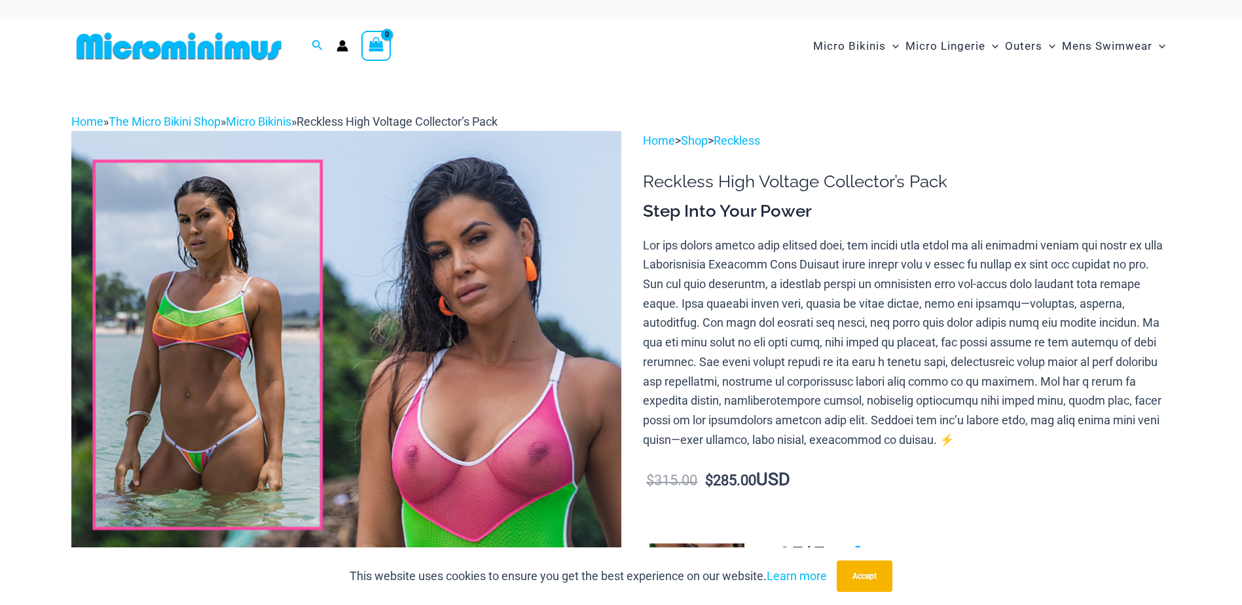
click at [376, 417] on img at bounding box center [346, 543] width 550 height 825
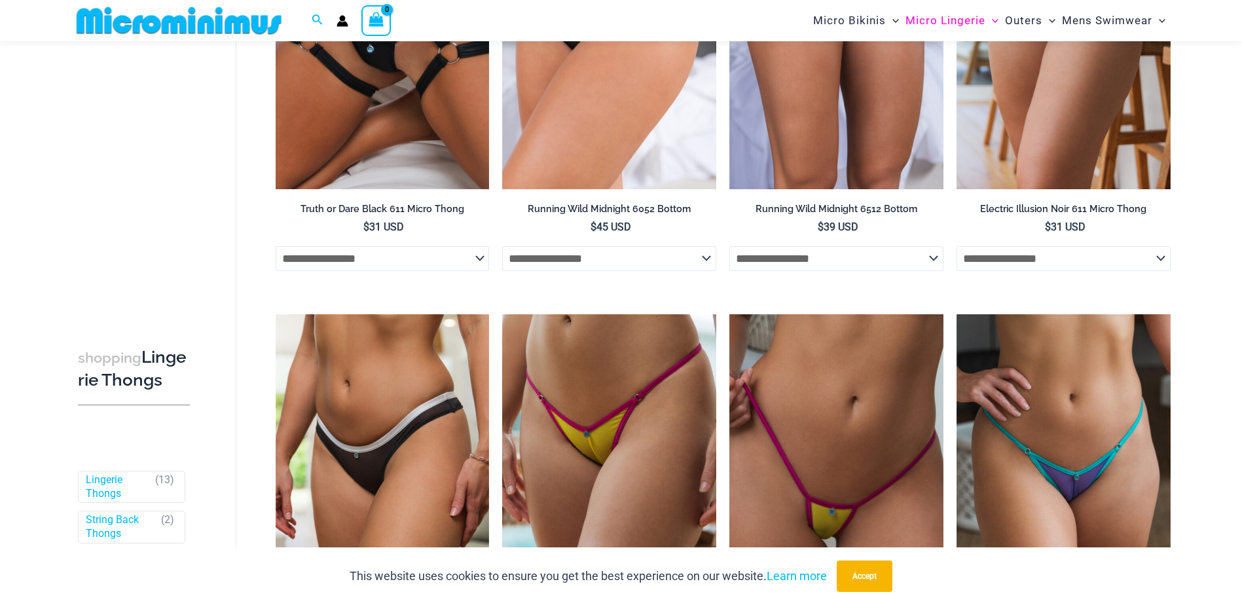
scroll to position [122, 0]
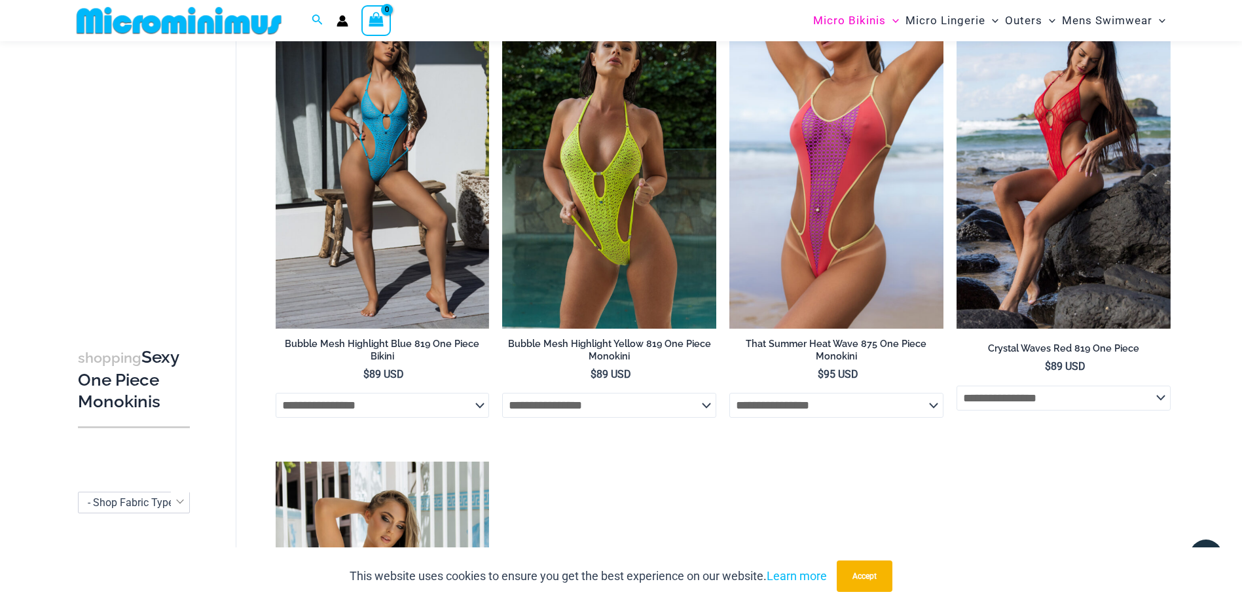
scroll to position [2805, 0]
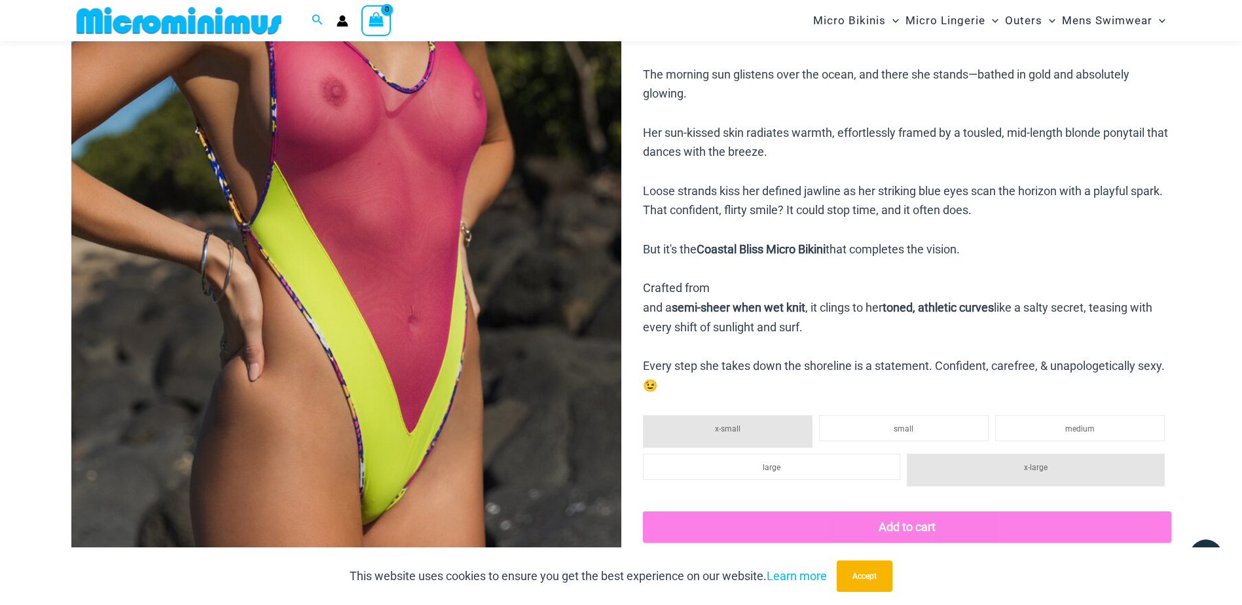
scroll to position [315, 0]
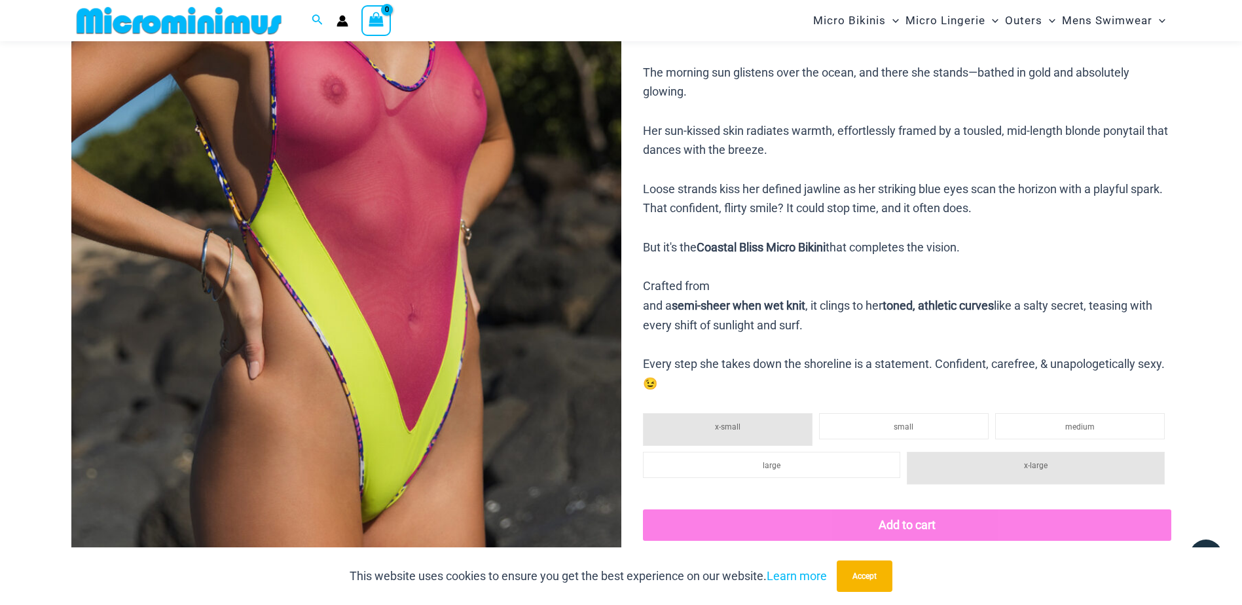
click at [438, 201] on img at bounding box center [346, 216] width 550 height 825
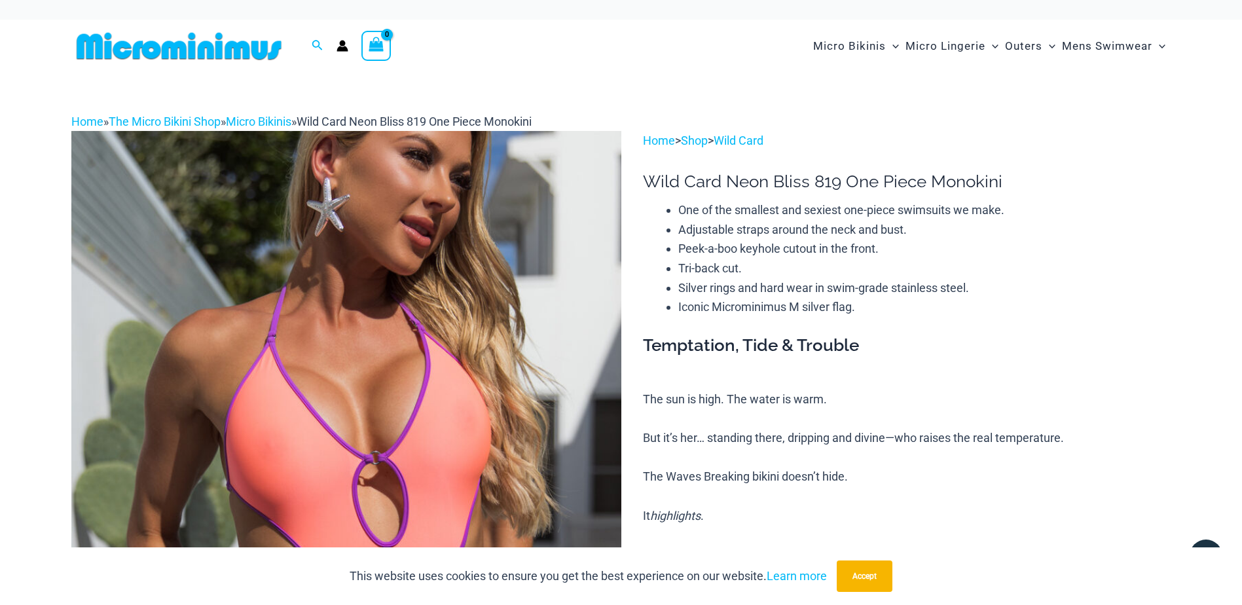
click at [446, 318] on img at bounding box center [346, 543] width 550 height 825
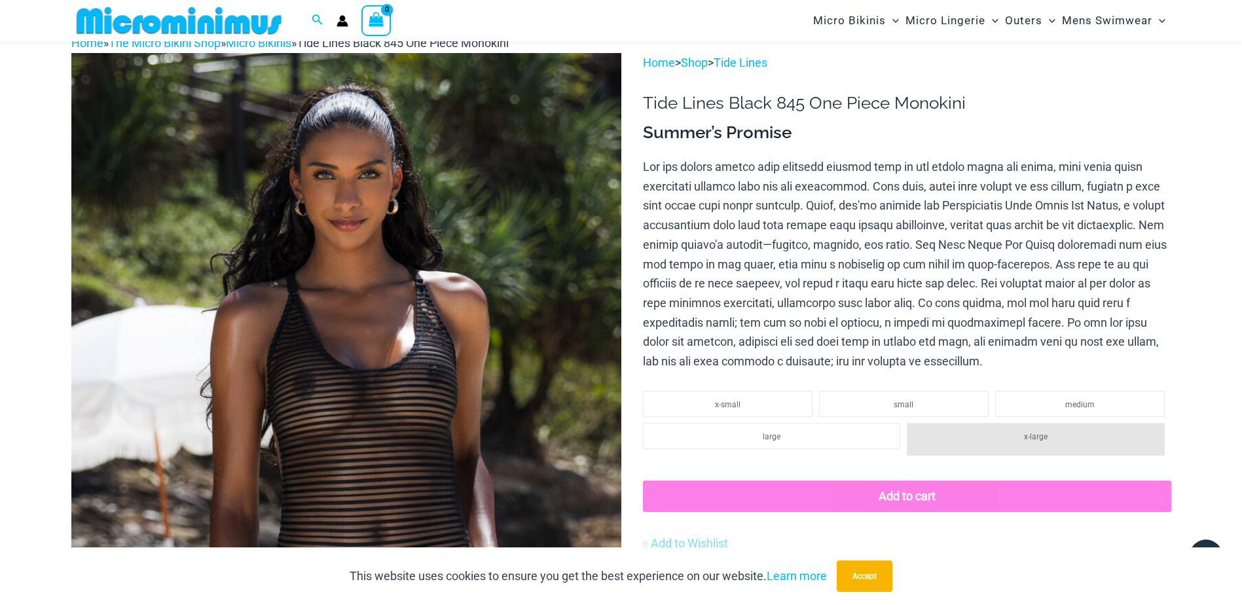
scroll to position [248, 0]
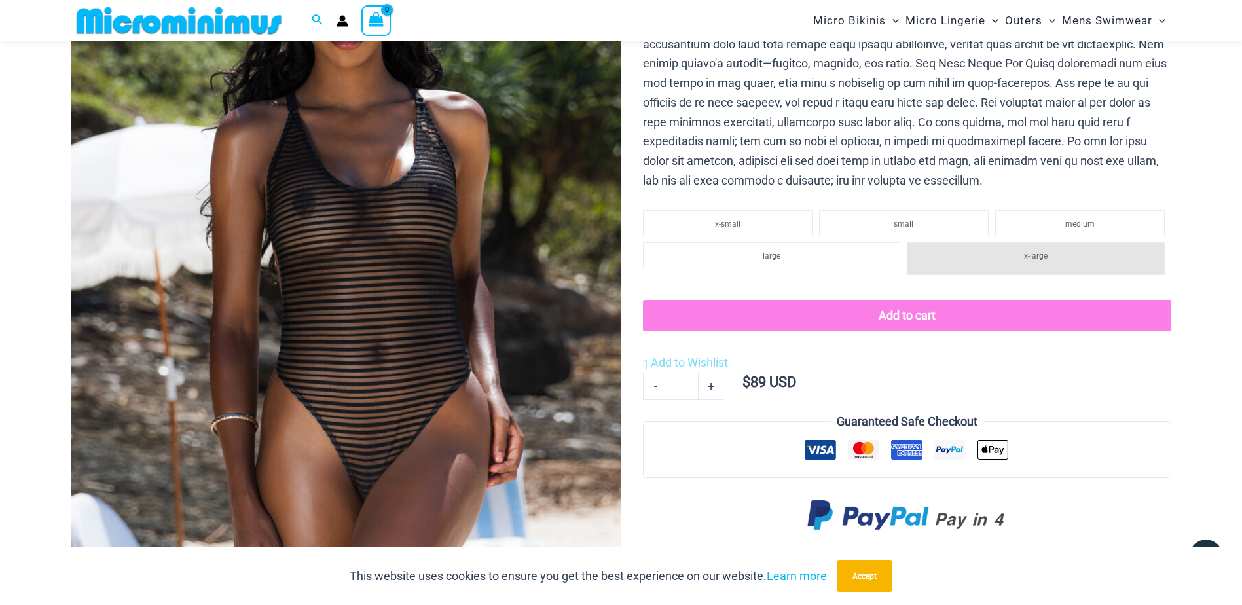
click at [413, 240] on img at bounding box center [346, 284] width 550 height 825
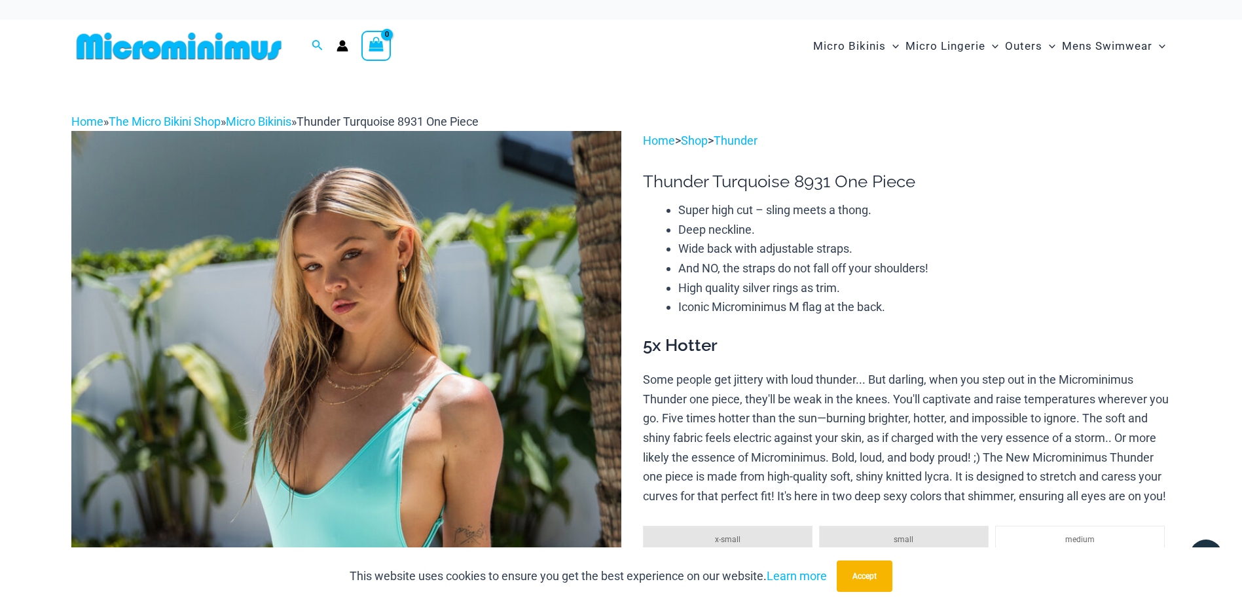
click at [383, 274] on img at bounding box center [346, 543] width 550 height 825
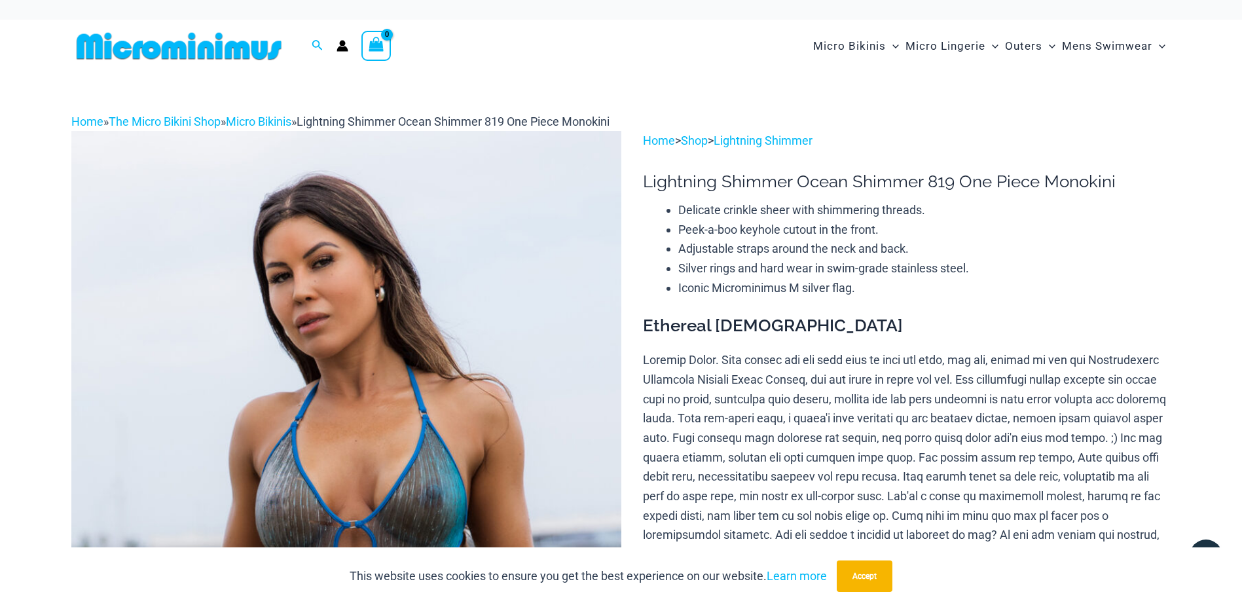
click at [405, 275] on img at bounding box center [346, 543] width 550 height 825
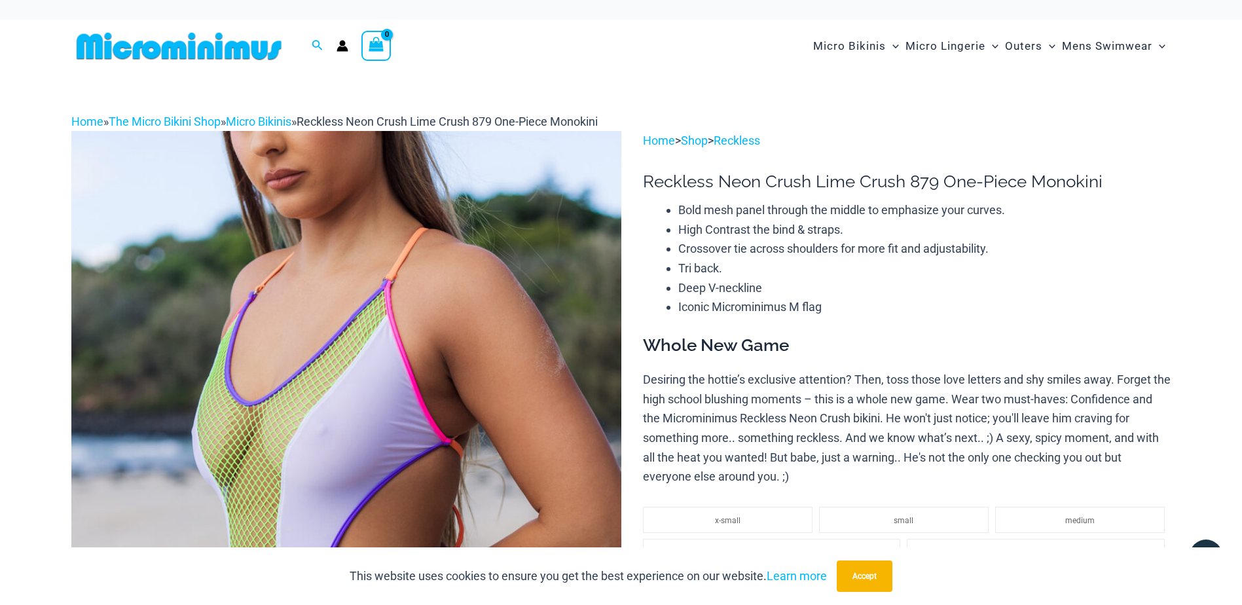
click at [460, 351] on img at bounding box center [346, 543] width 550 height 825
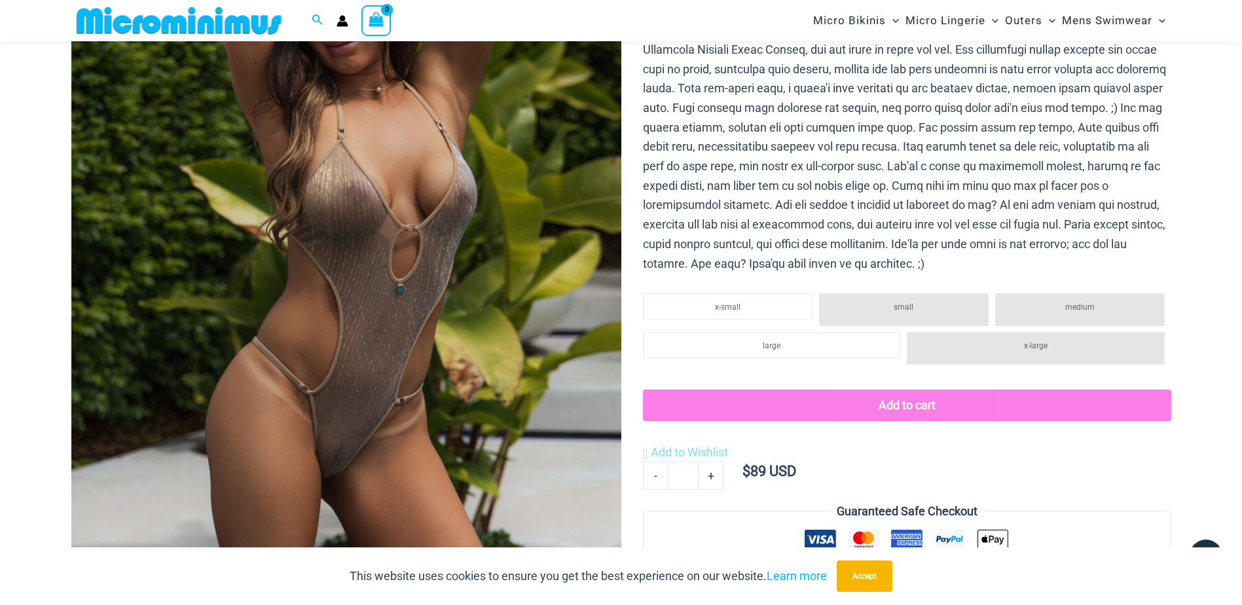
scroll to position [317, 0]
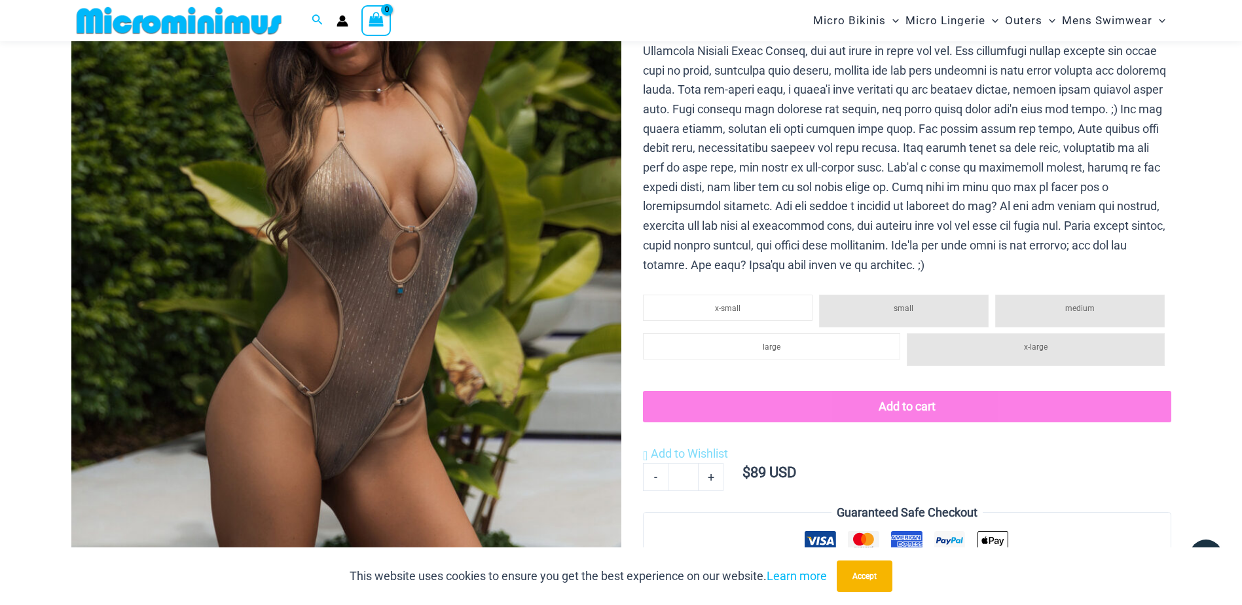
click at [416, 331] on img at bounding box center [346, 214] width 550 height 825
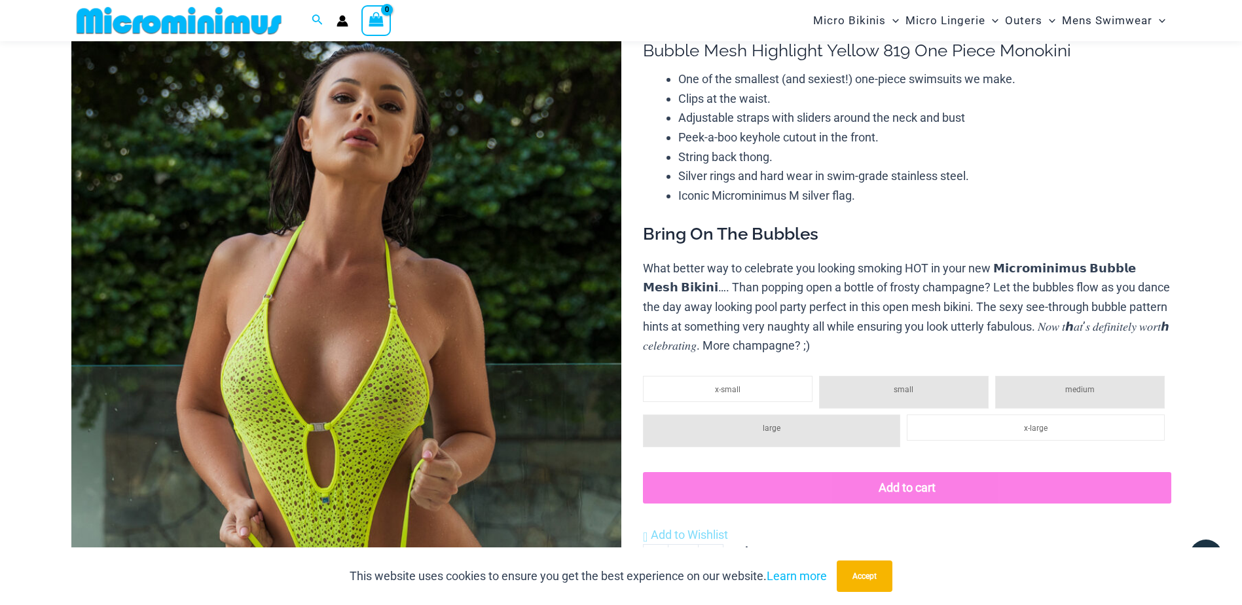
scroll to position [119, 0]
click at [439, 342] on img at bounding box center [346, 413] width 550 height 825
